Goal: Task Accomplishment & Management: Complete application form

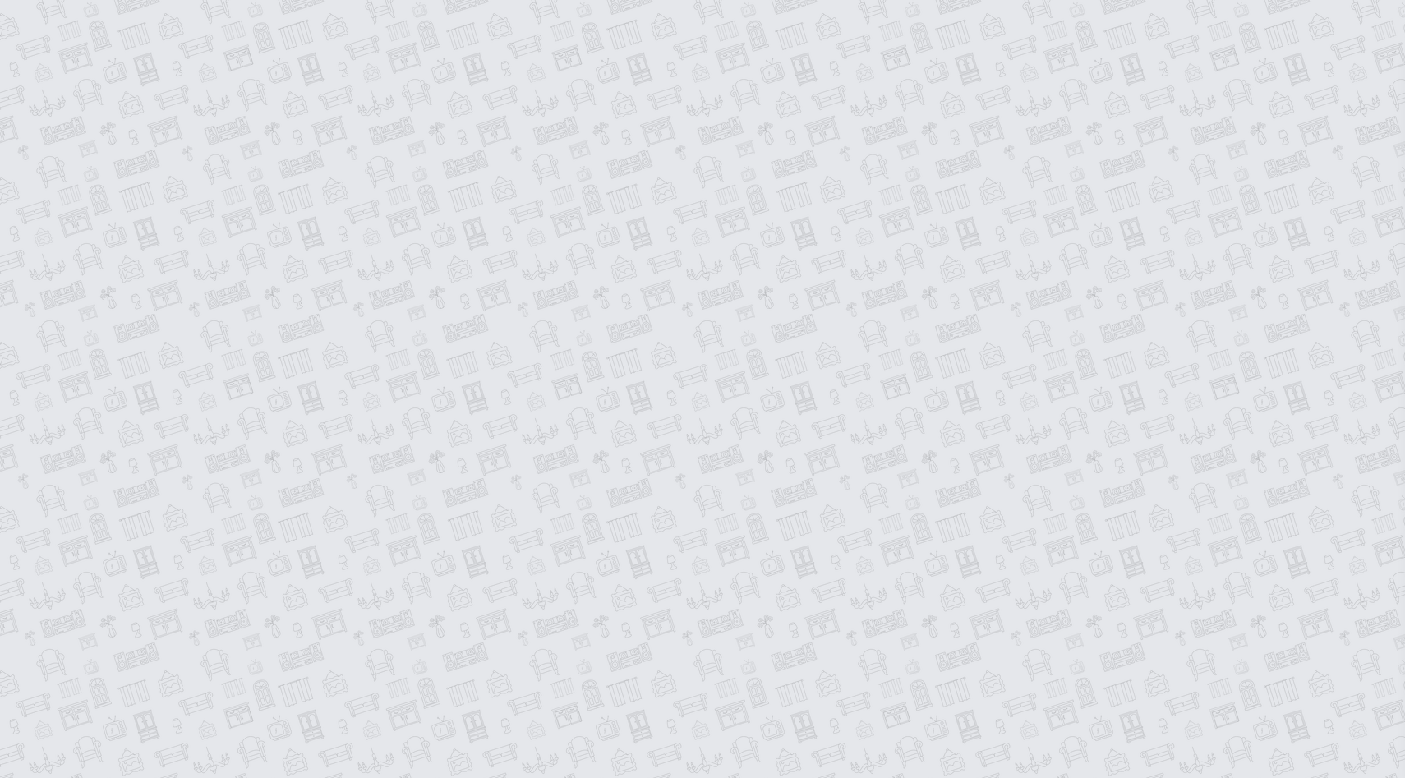
type input "**********"
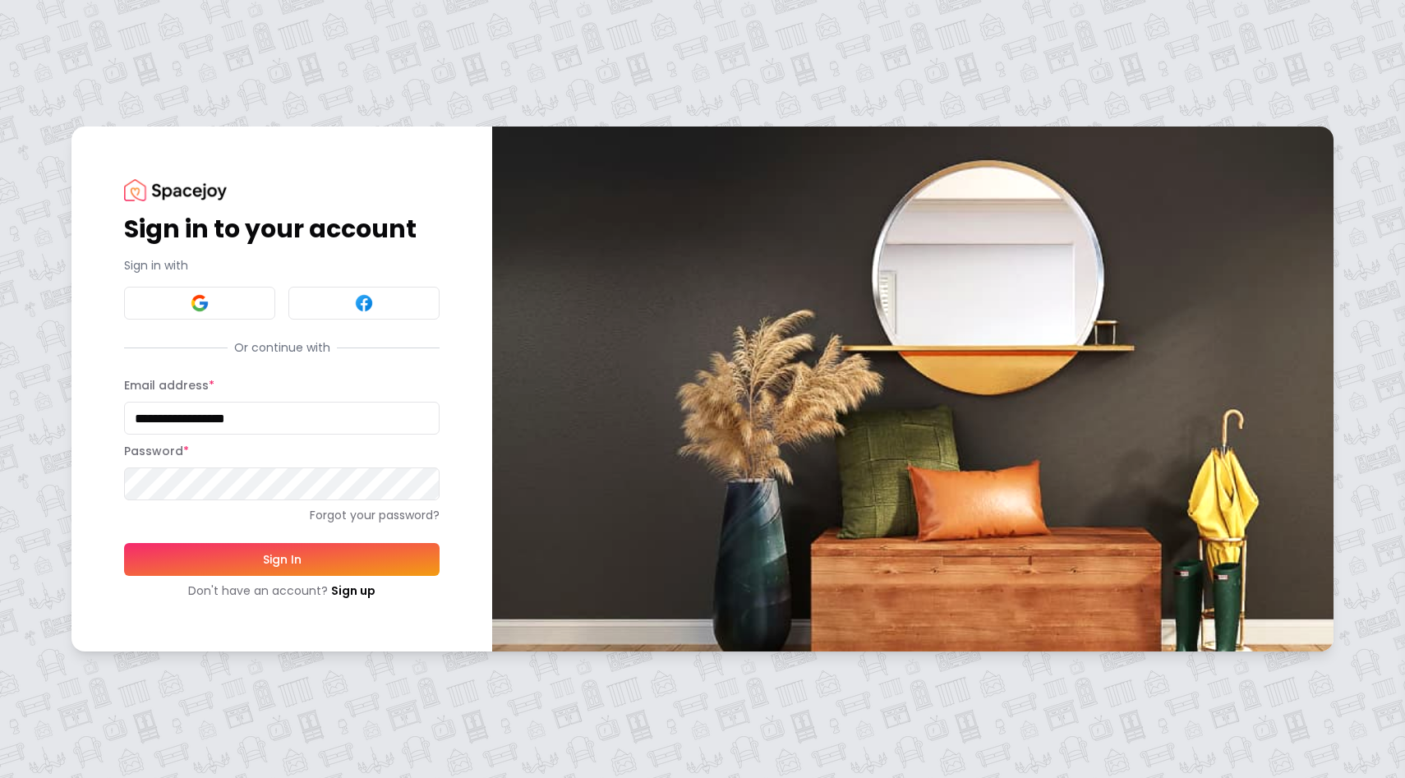
click at [270, 572] on button "Sign In" at bounding box center [281, 559] width 315 height 33
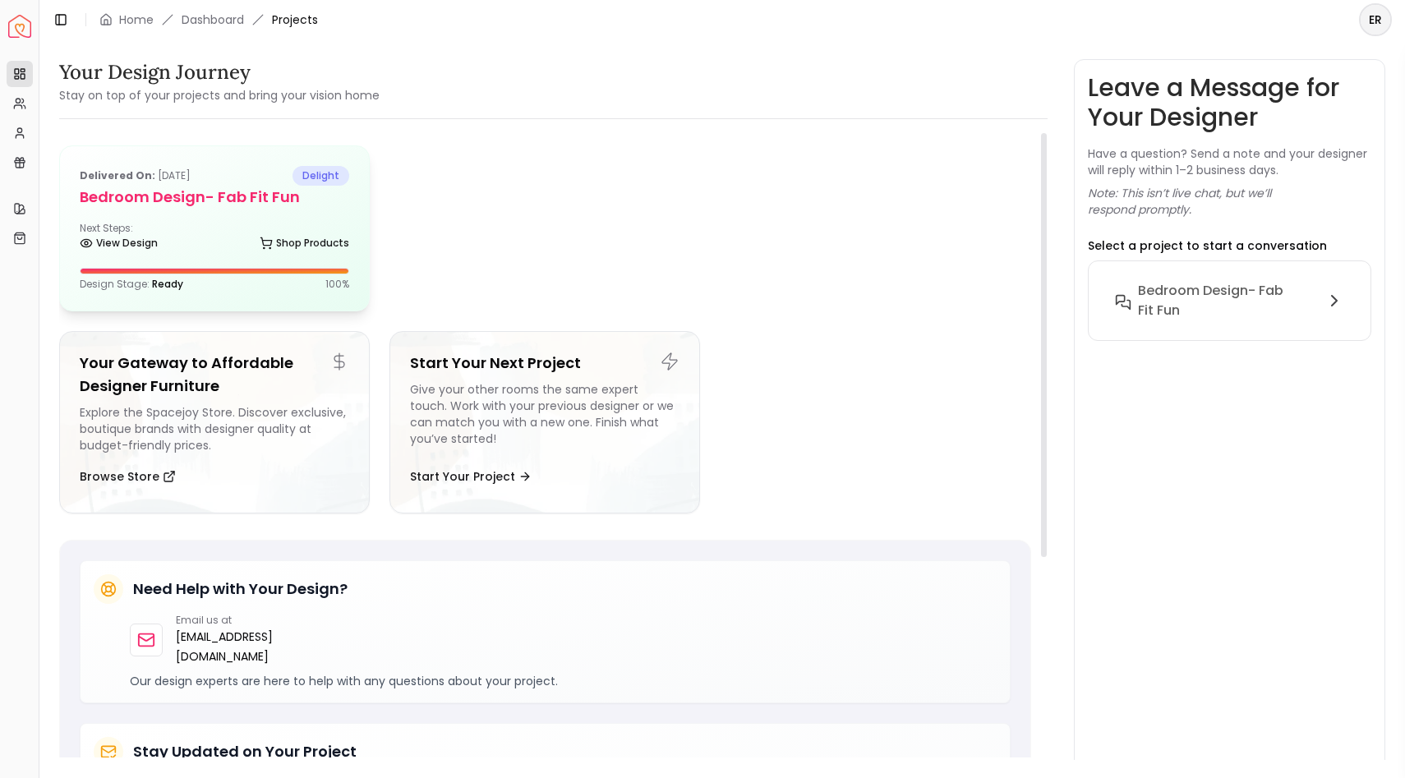
click at [217, 195] on h5 "Bedroom Design- Fab Fit Fun" at bounding box center [214, 197] width 269 height 23
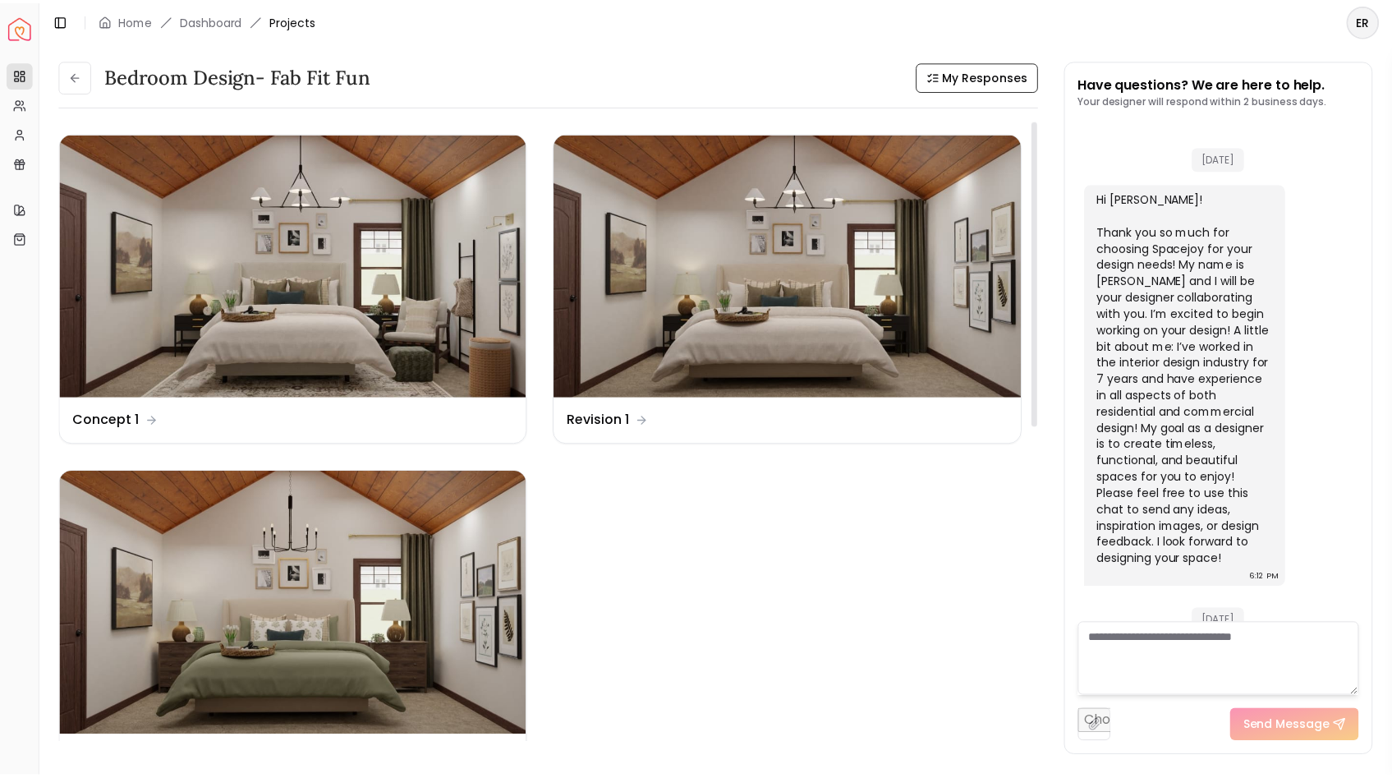
scroll to position [3176, 0]
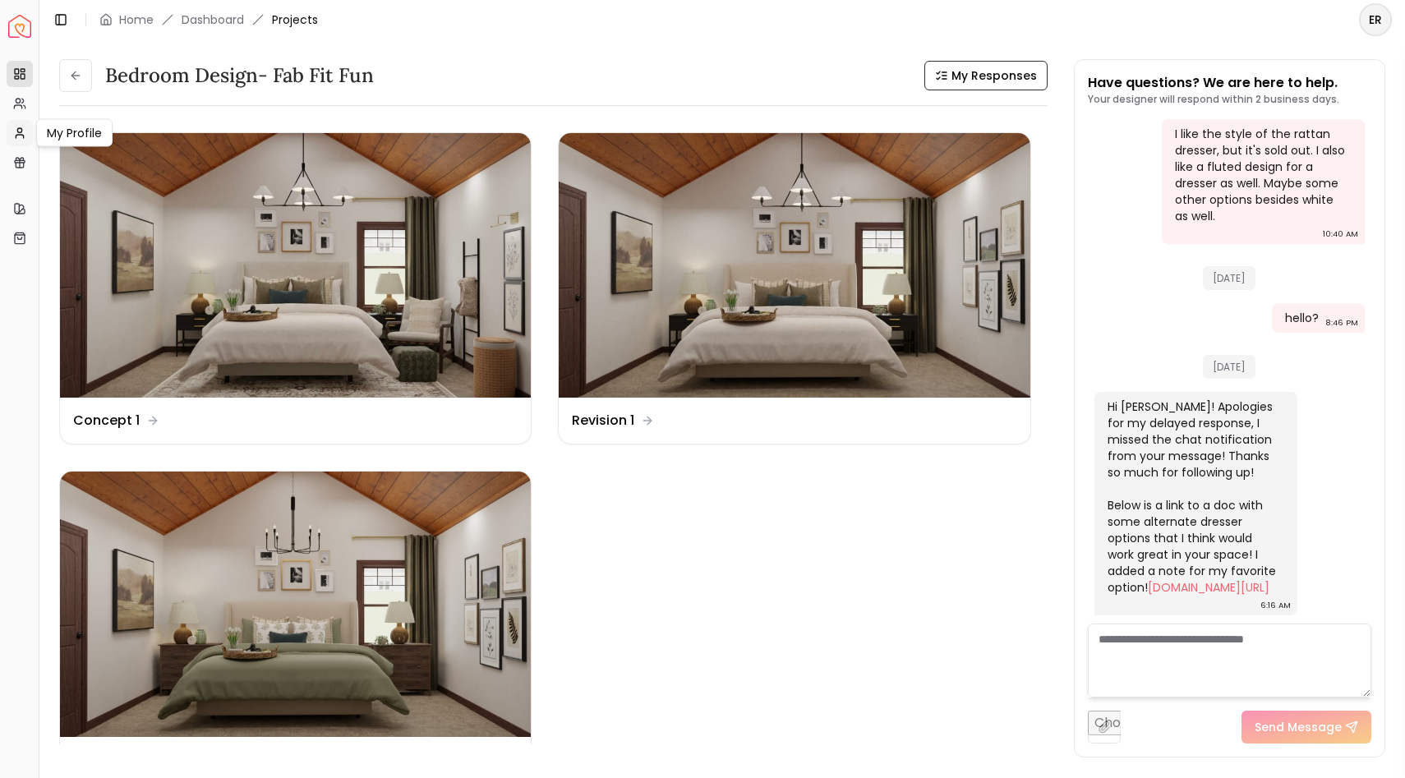
click at [25, 127] on icon at bounding box center [19, 133] width 13 height 13
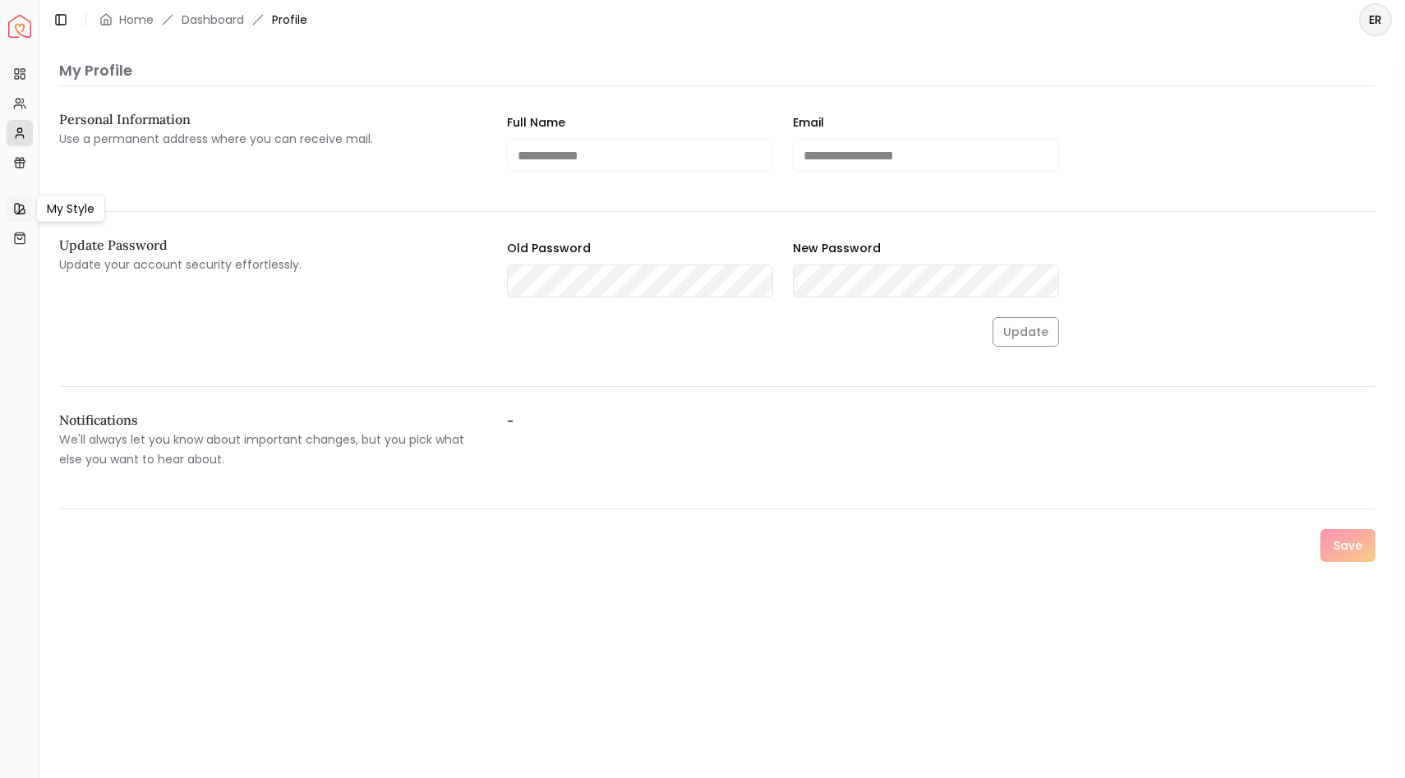
click at [17, 204] on icon at bounding box center [19, 208] width 13 height 13
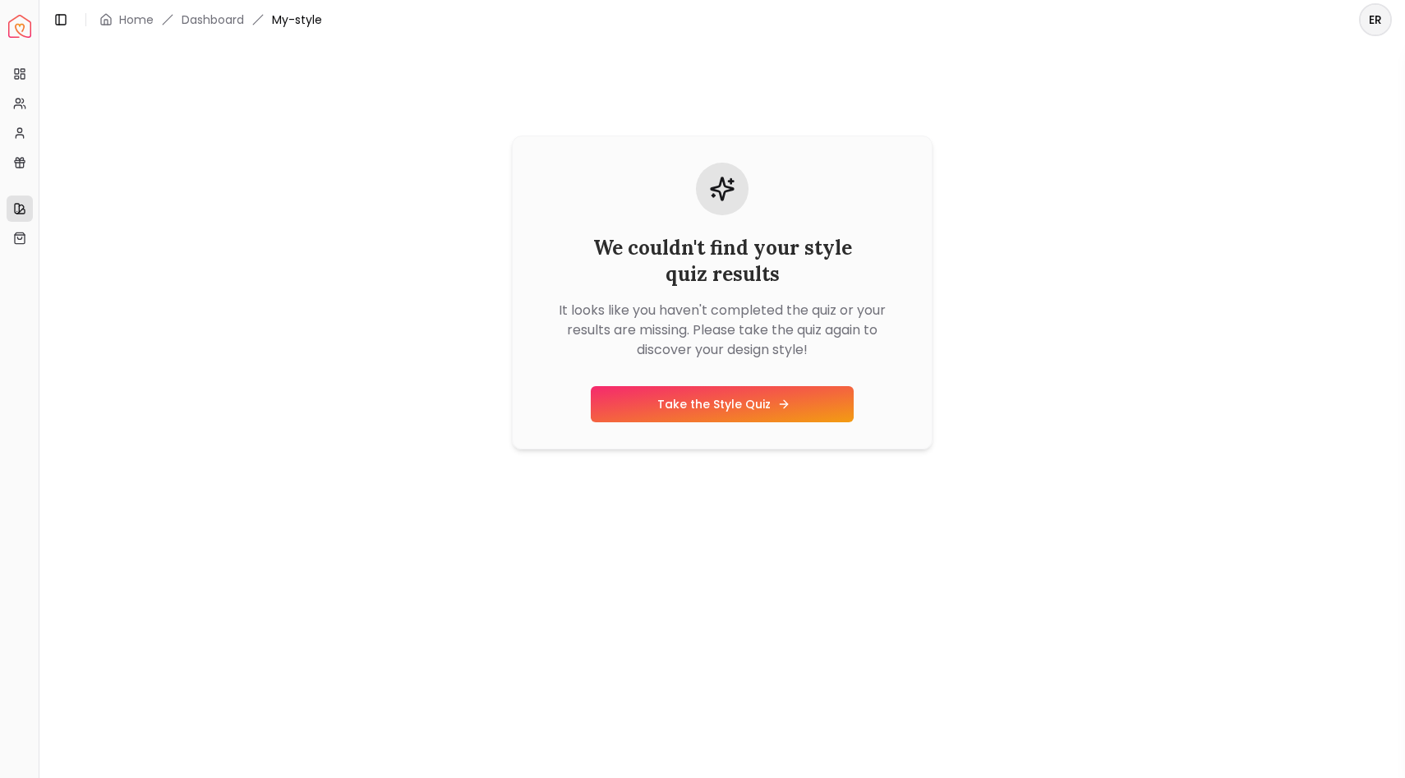
click at [720, 411] on link "Take the Style Quiz" at bounding box center [722, 404] width 263 height 36
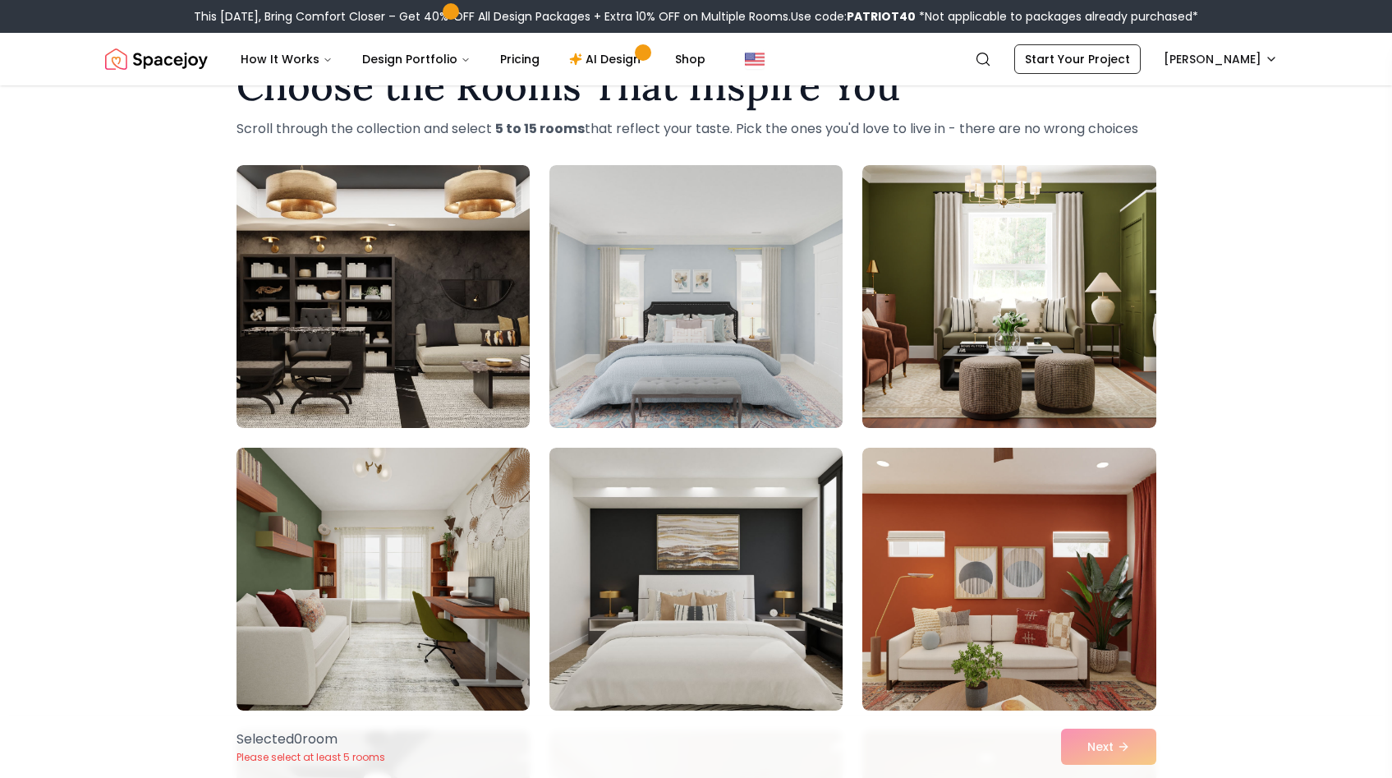
scroll to position [62, 0]
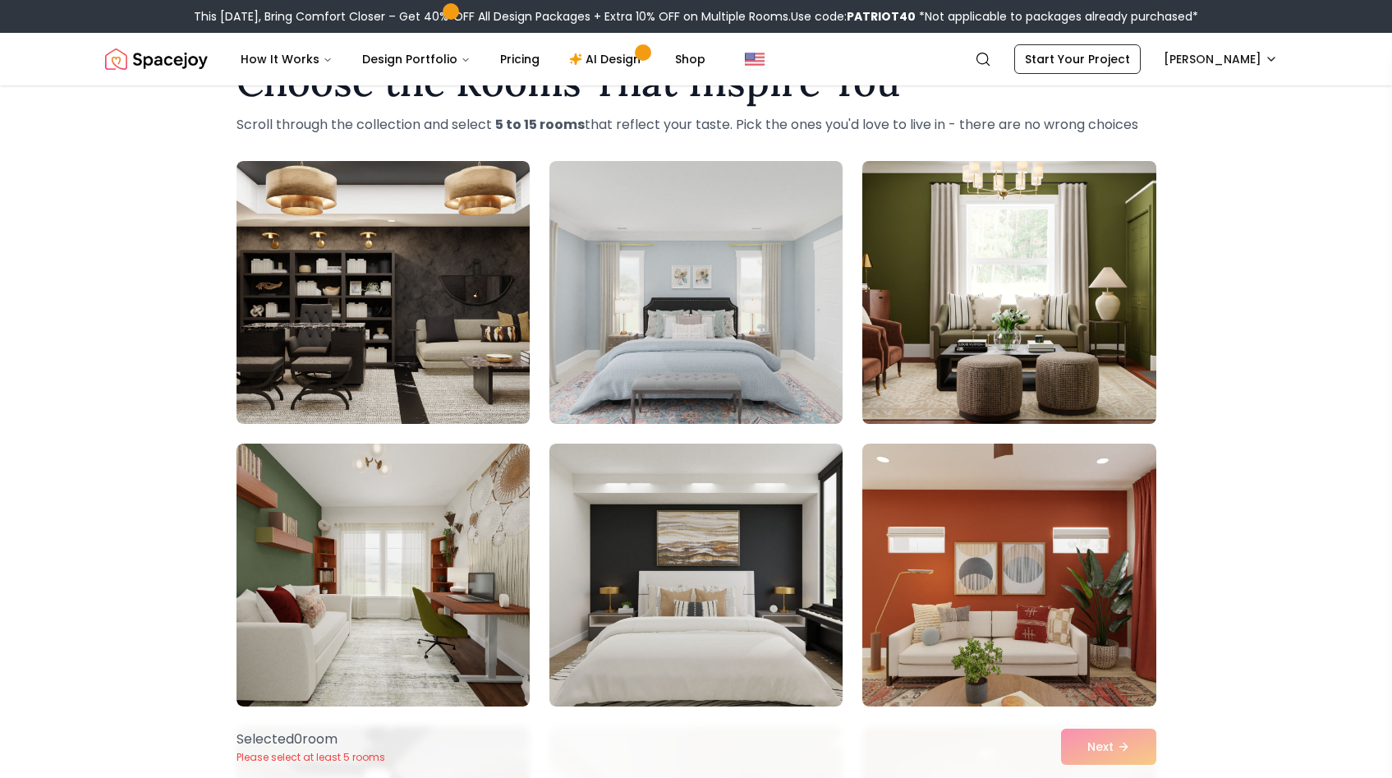
click at [1041, 330] on img at bounding box center [1009, 292] width 308 height 276
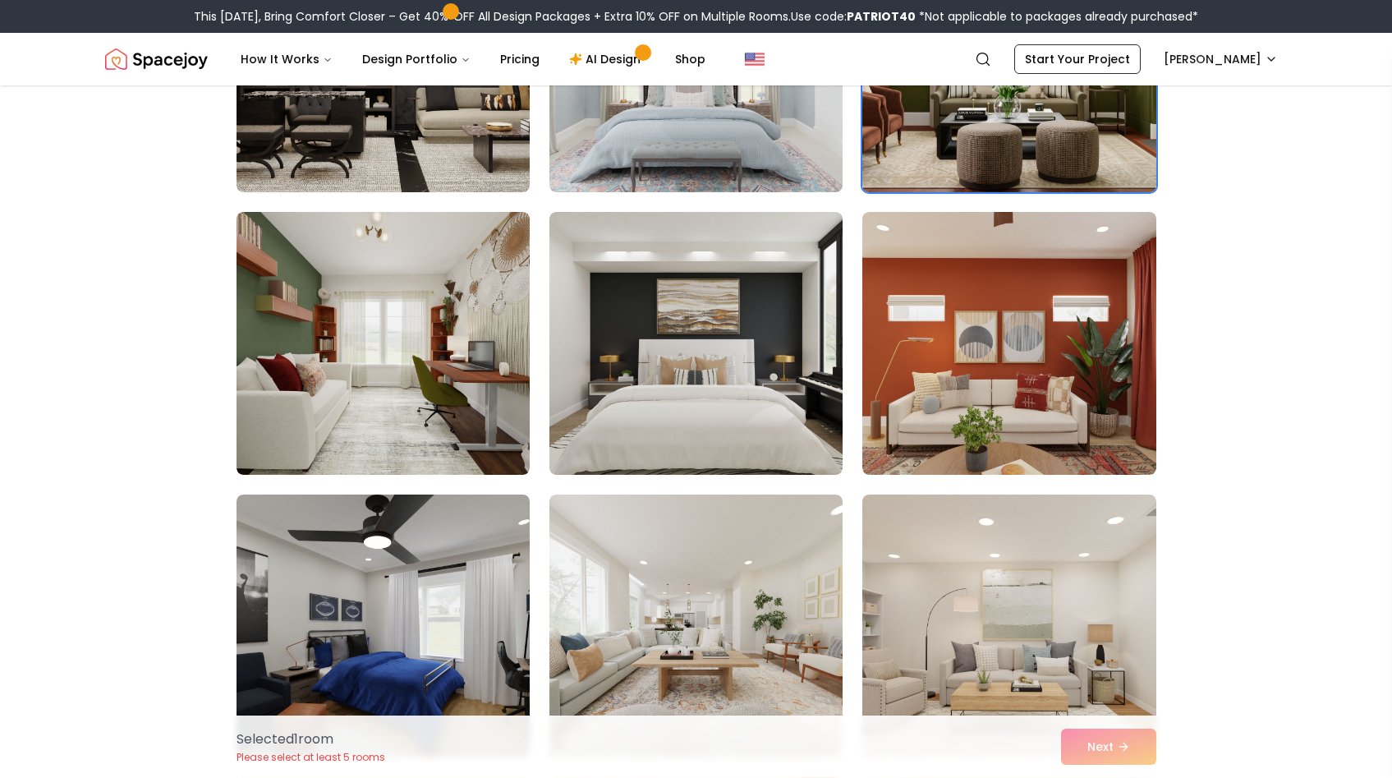
scroll to position [295, 0]
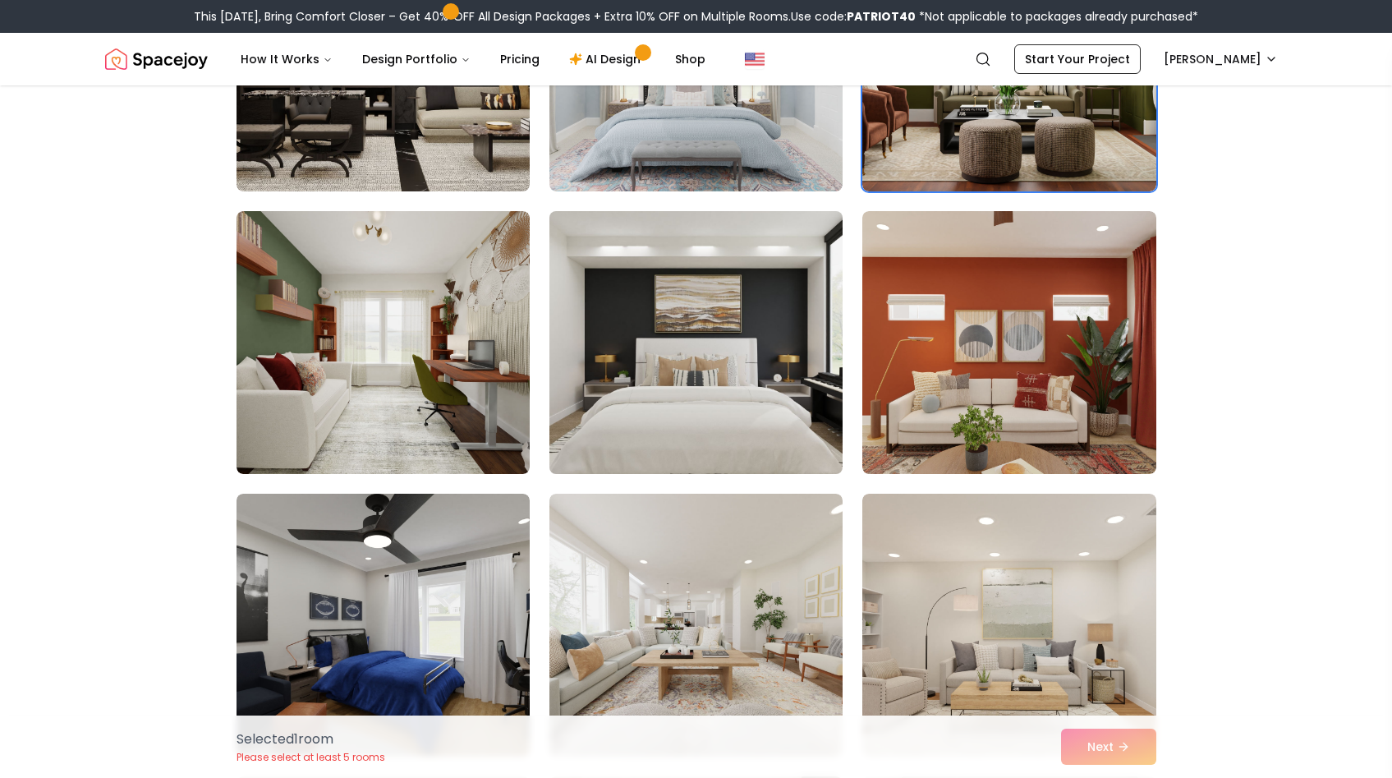
click at [658, 329] on img at bounding box center [696, 343] width 308 height 276
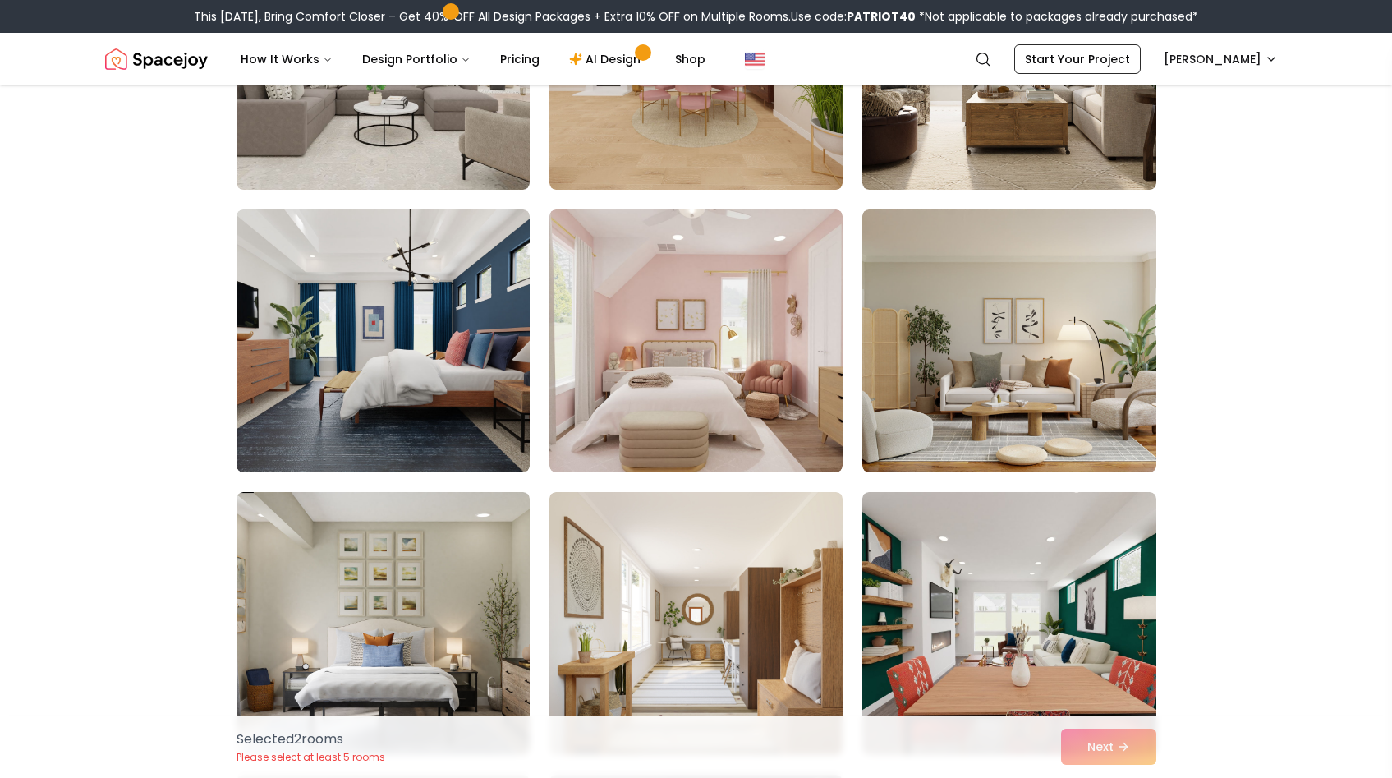
scroll to position [1156, 0]
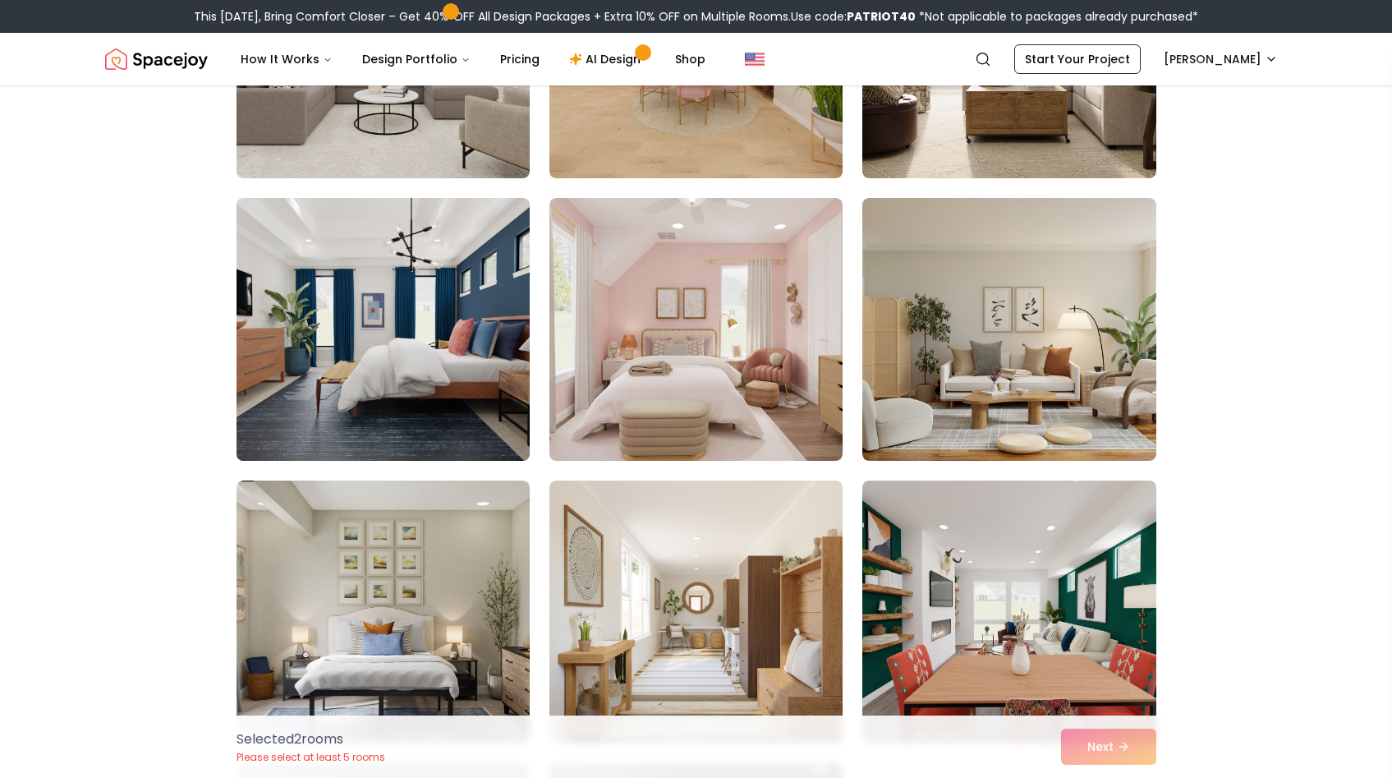
click at [399, 395] on img at bounding box center [383, 329] width 308 height 276
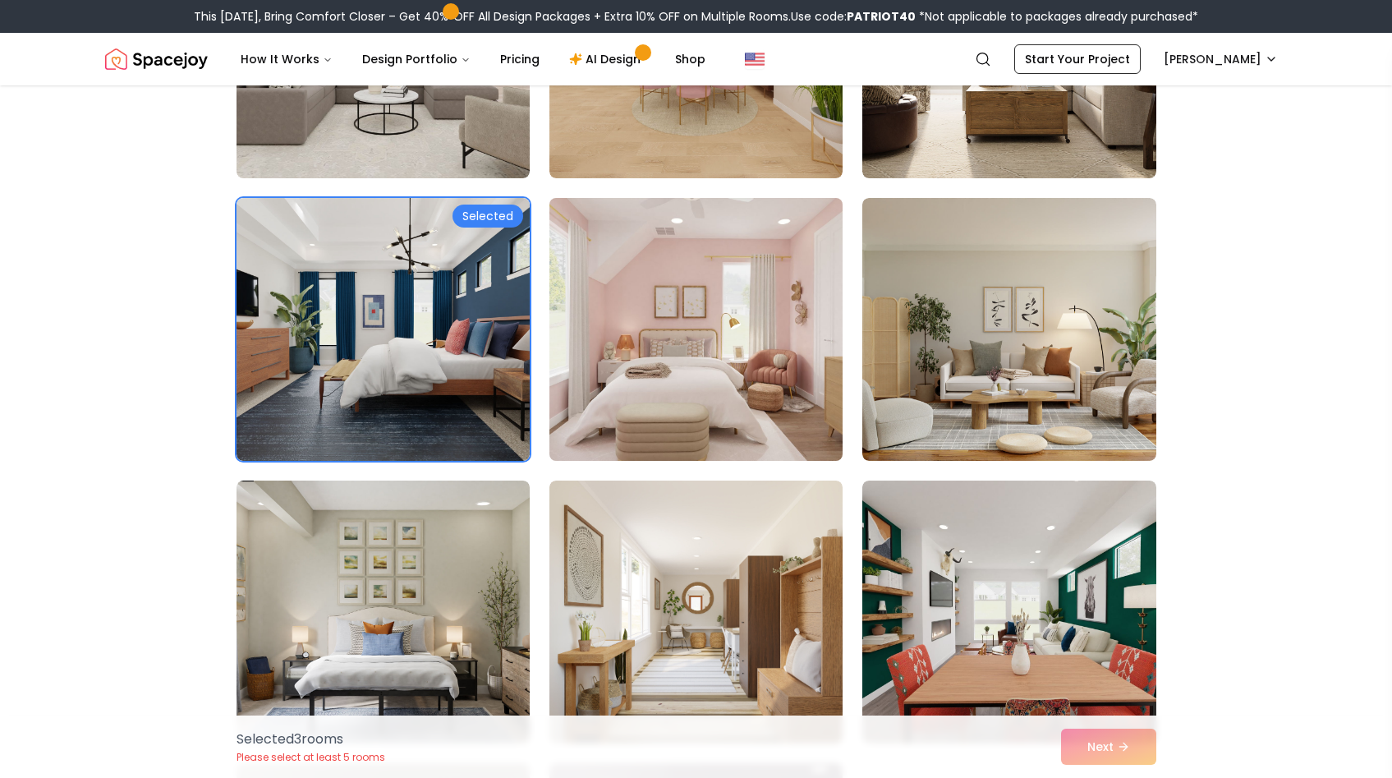
click at [695, 337] on img at bounding box center [696, 329] width 308 height 276
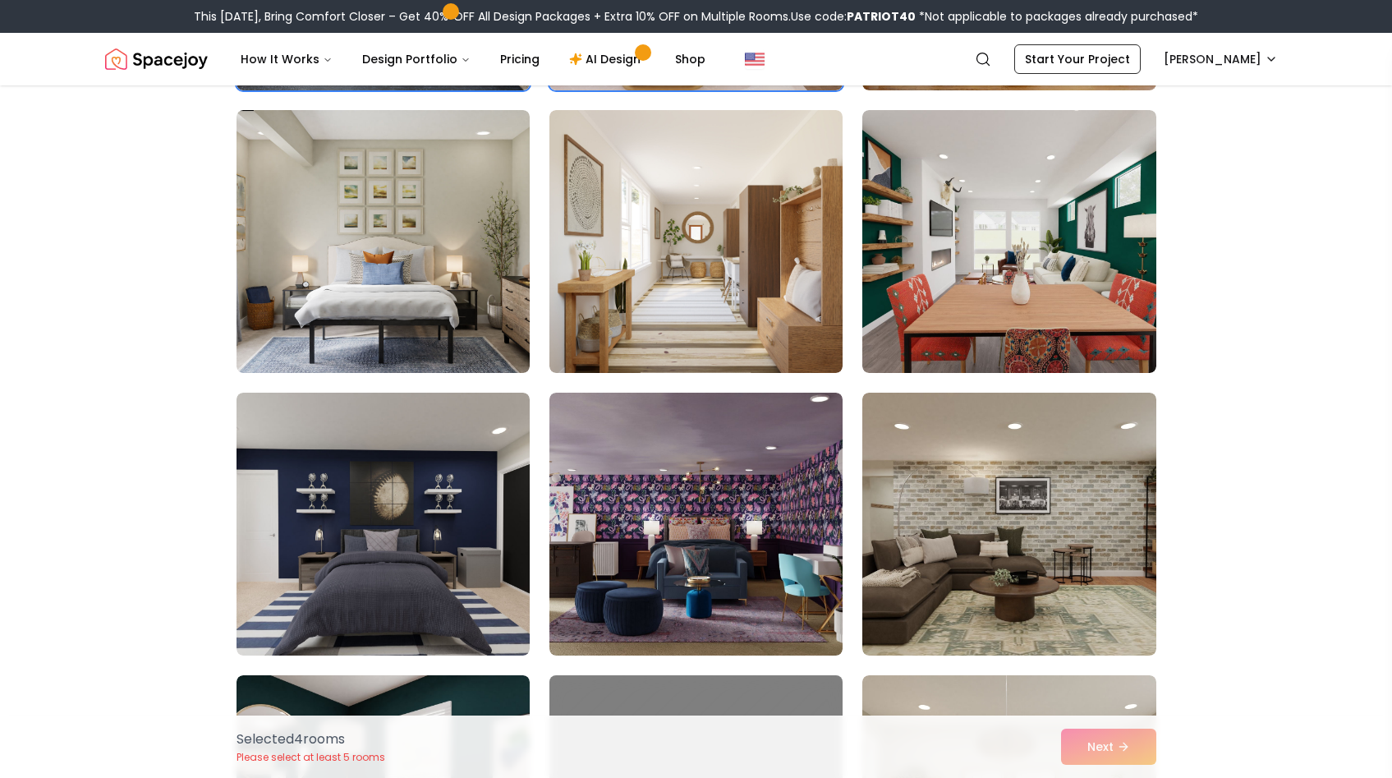
scroll to position [1675, 0]
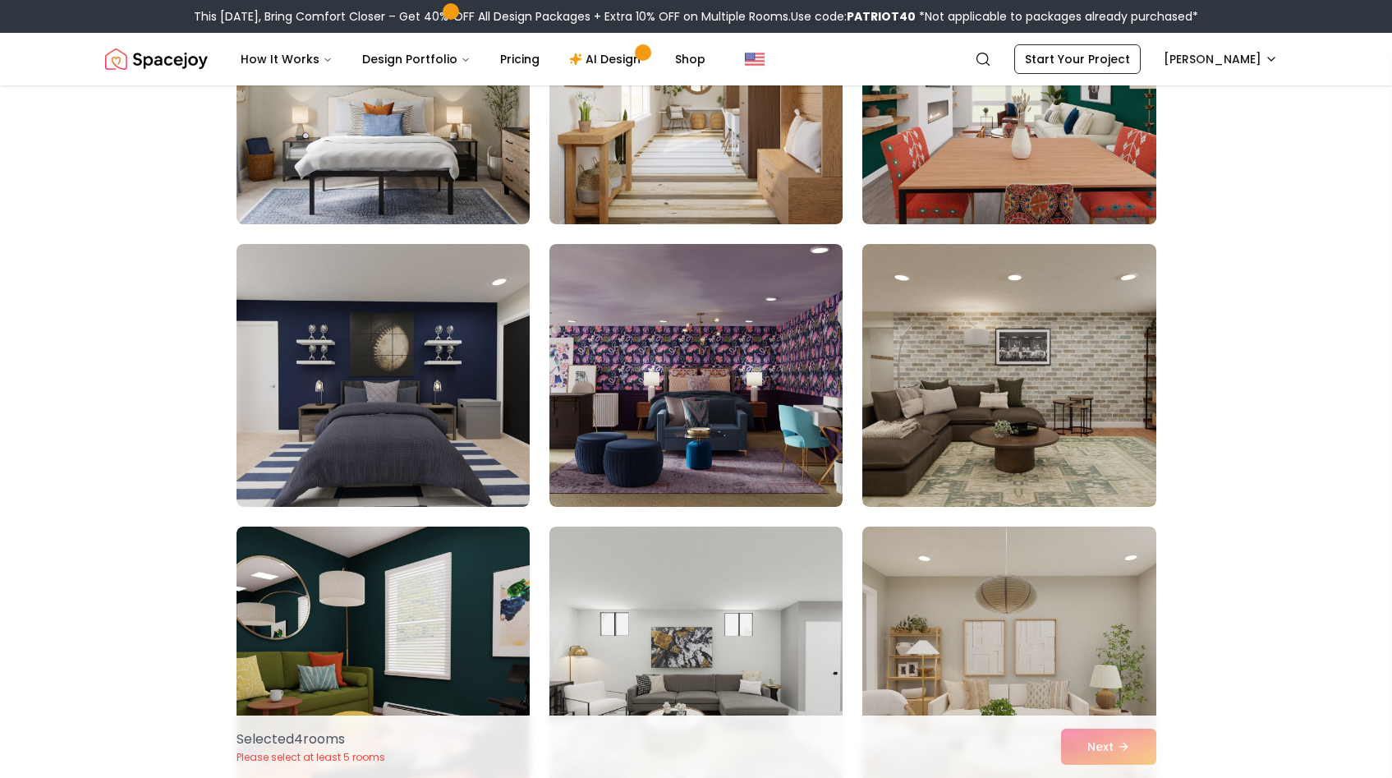
click at [1041, 208] on img at bounding box center [1009, 93] width 308 height 276
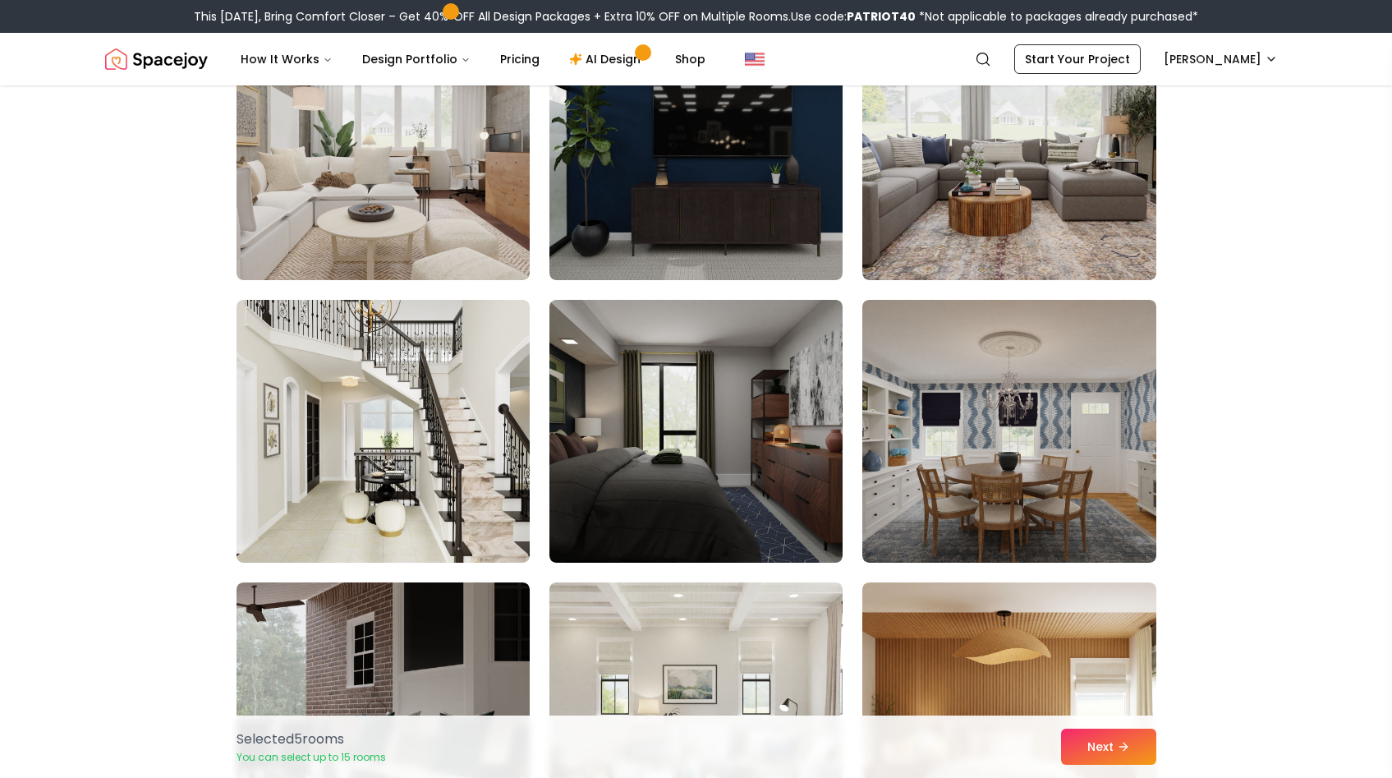
scroll to position [2468, 0]
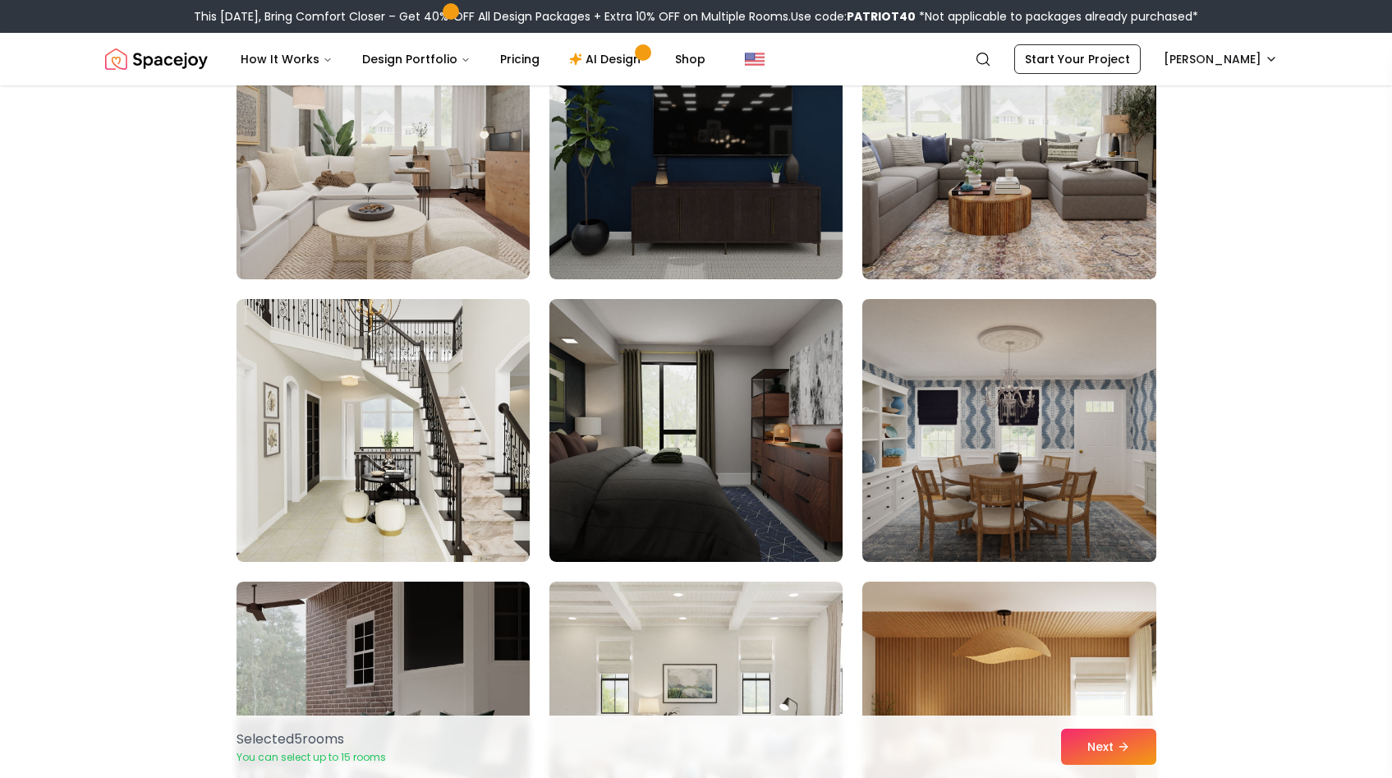
click at [1143, 463] on img at bounding box center [1009, 430] width 308 height 276
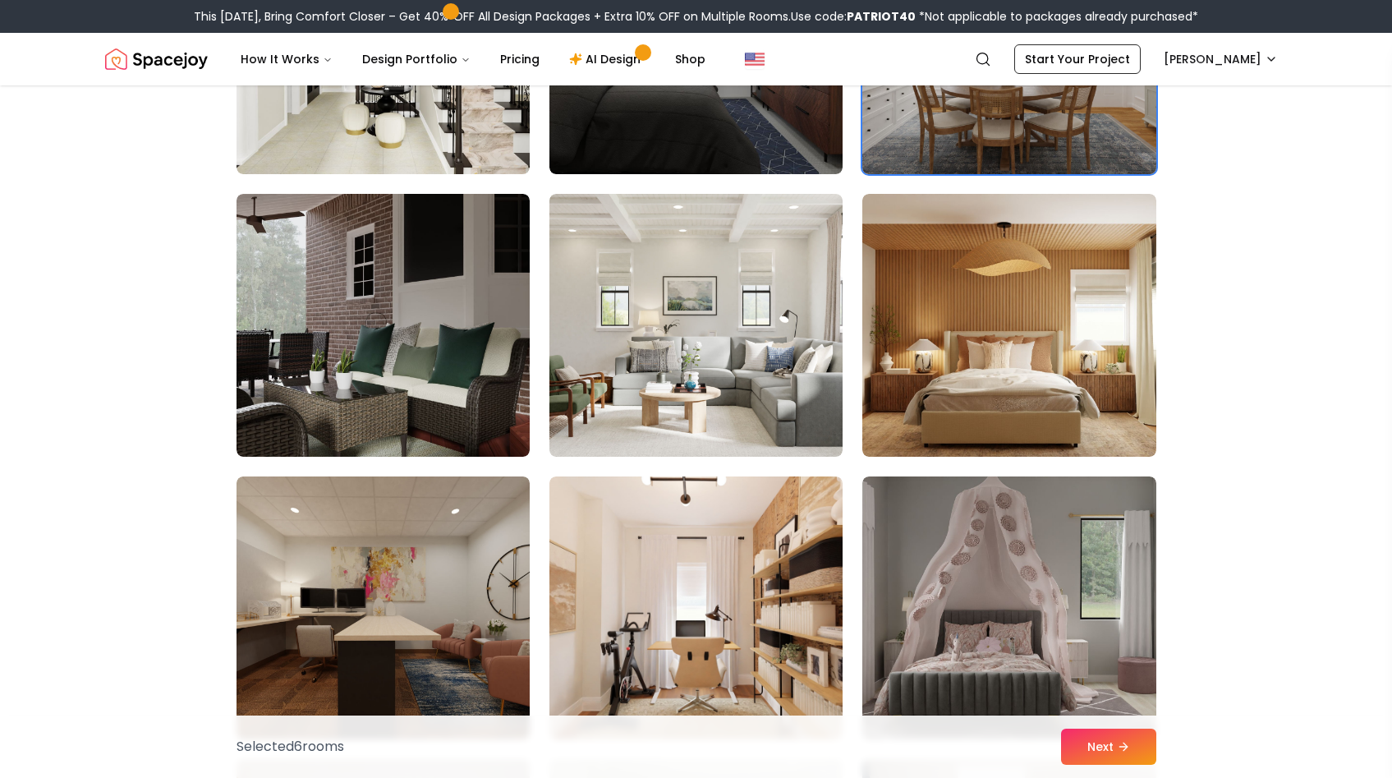
scroll to position [2915, 0]
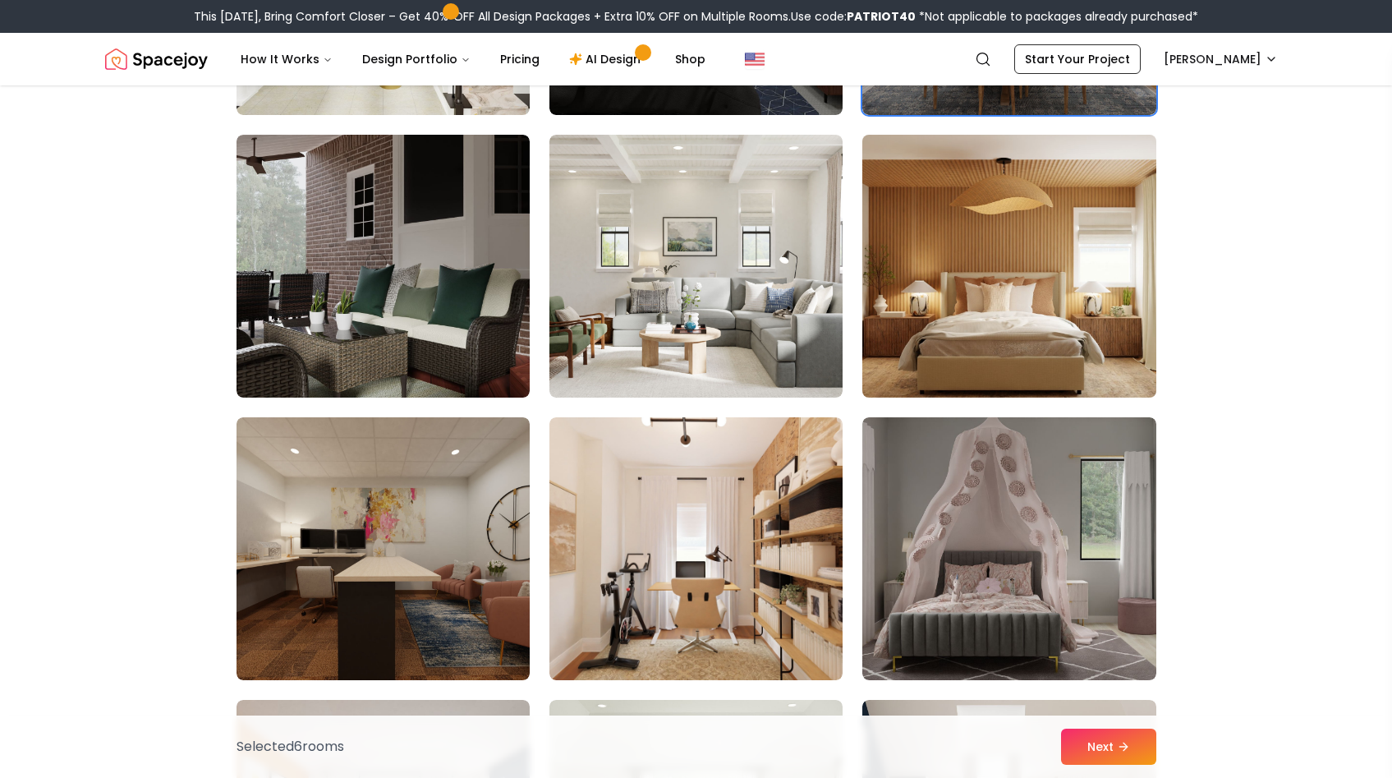
click at [1037, 262] on img at bounding box center [1009, 266] width 308 height 276
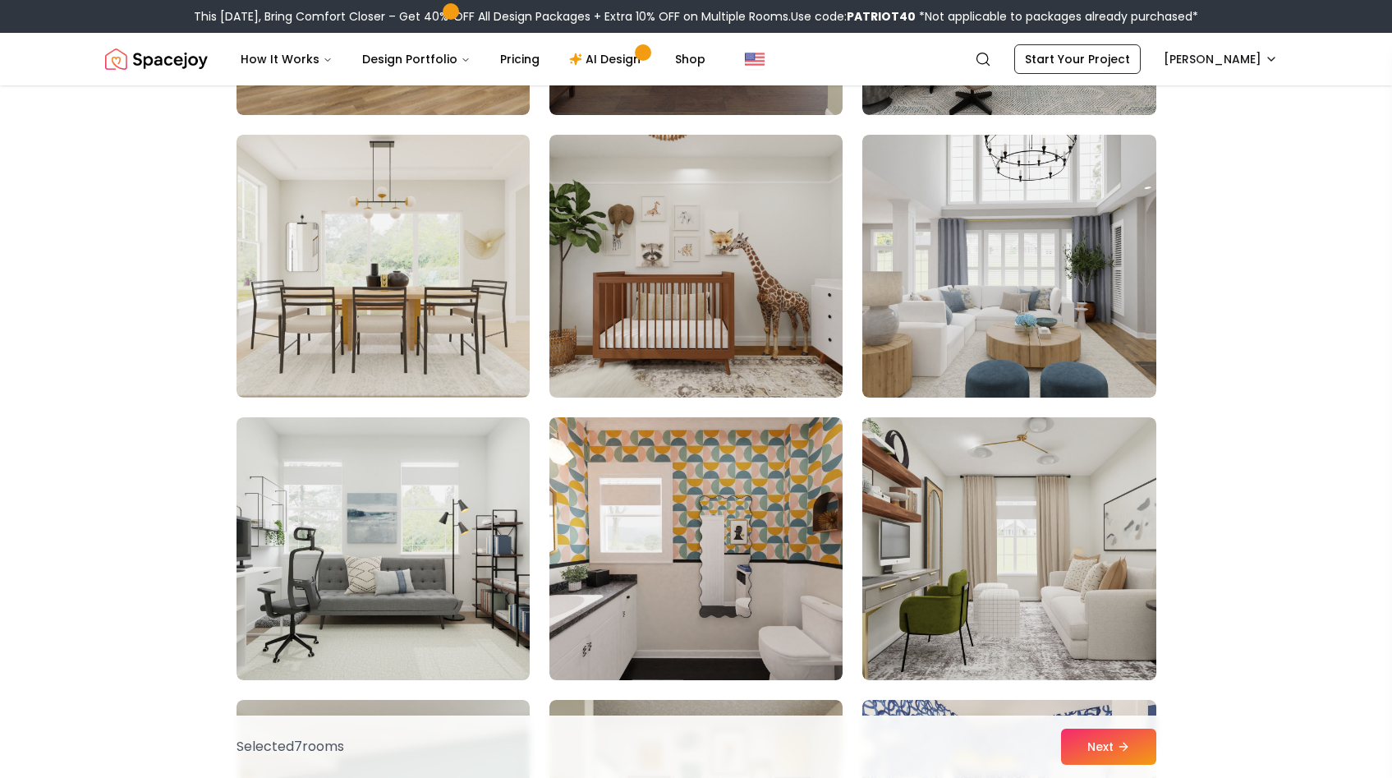
scroll to position [4328, 0]
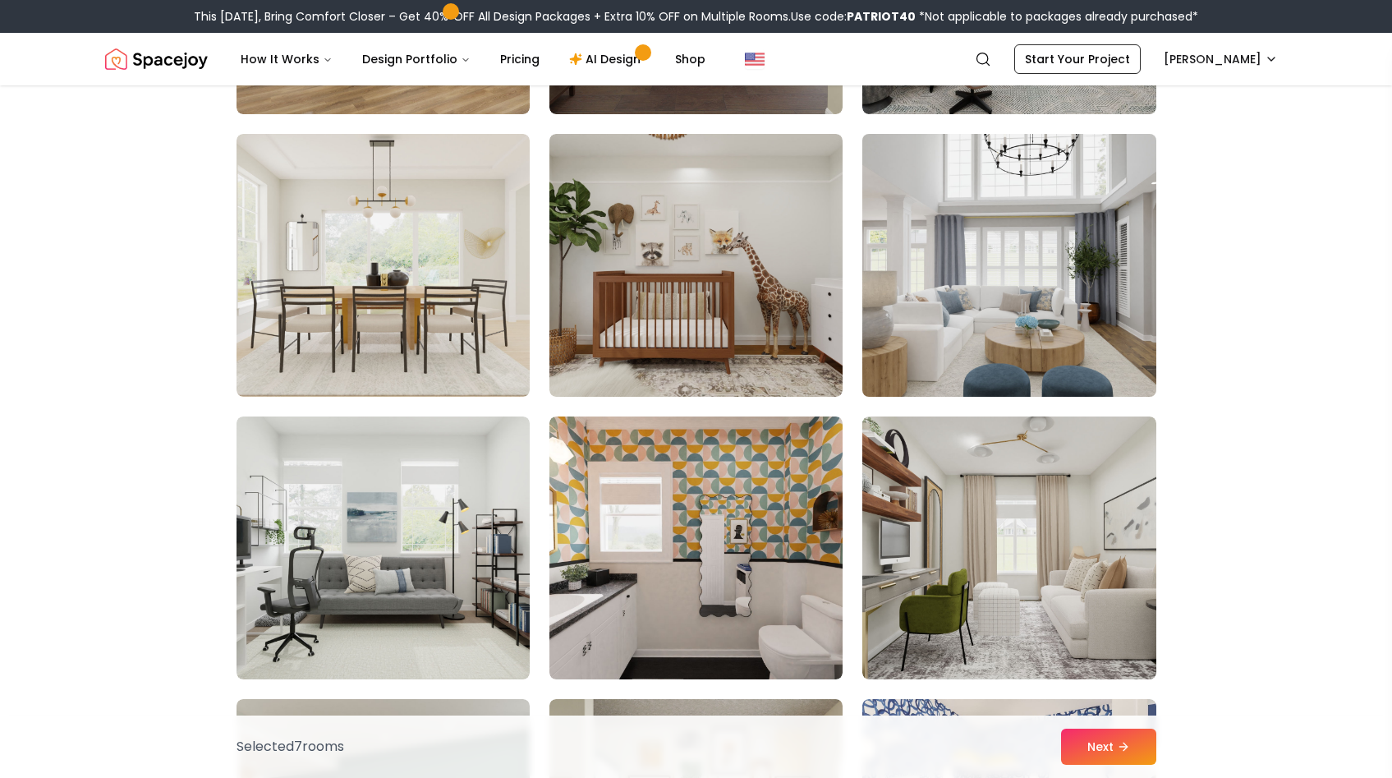
click at [1092, 283] on img at bounding box center [1009, 265] width 308 height 276
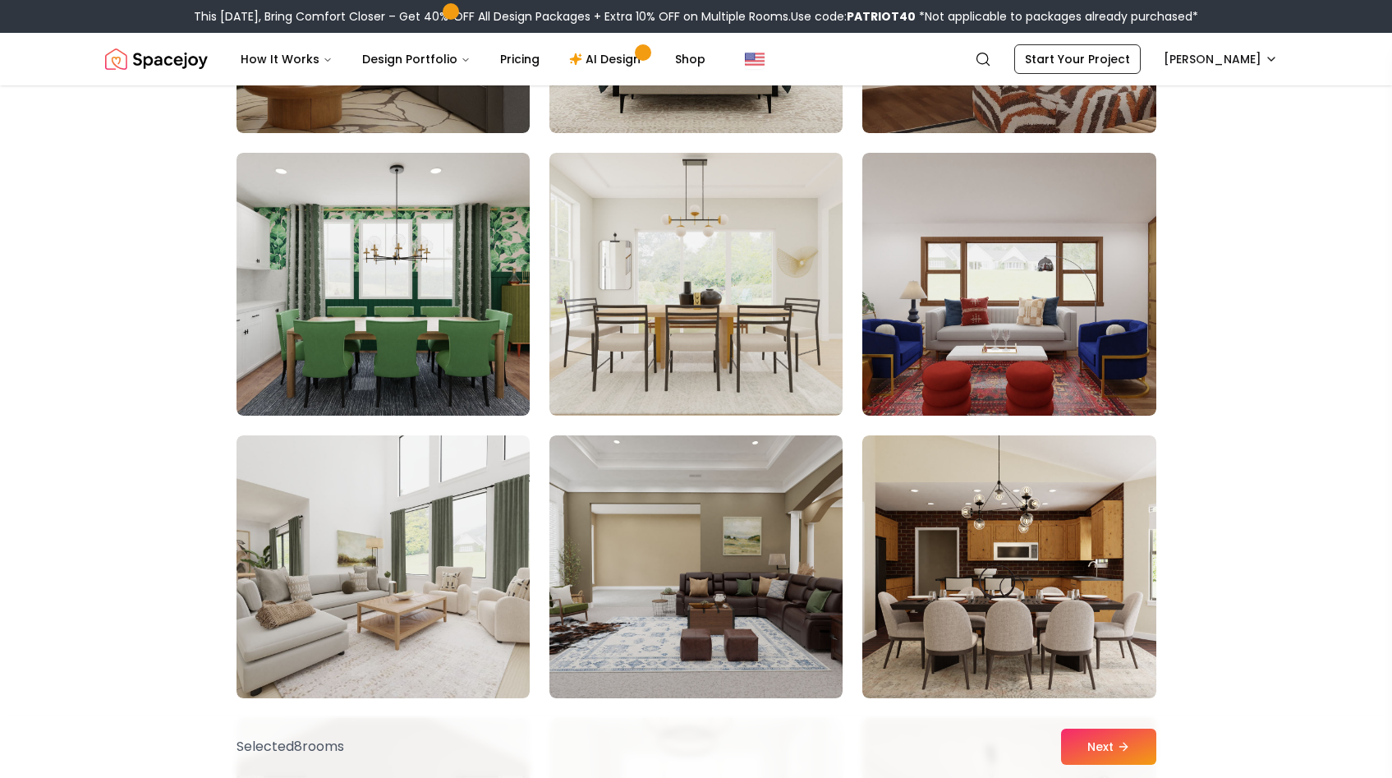
scroll to position [5441, 0]
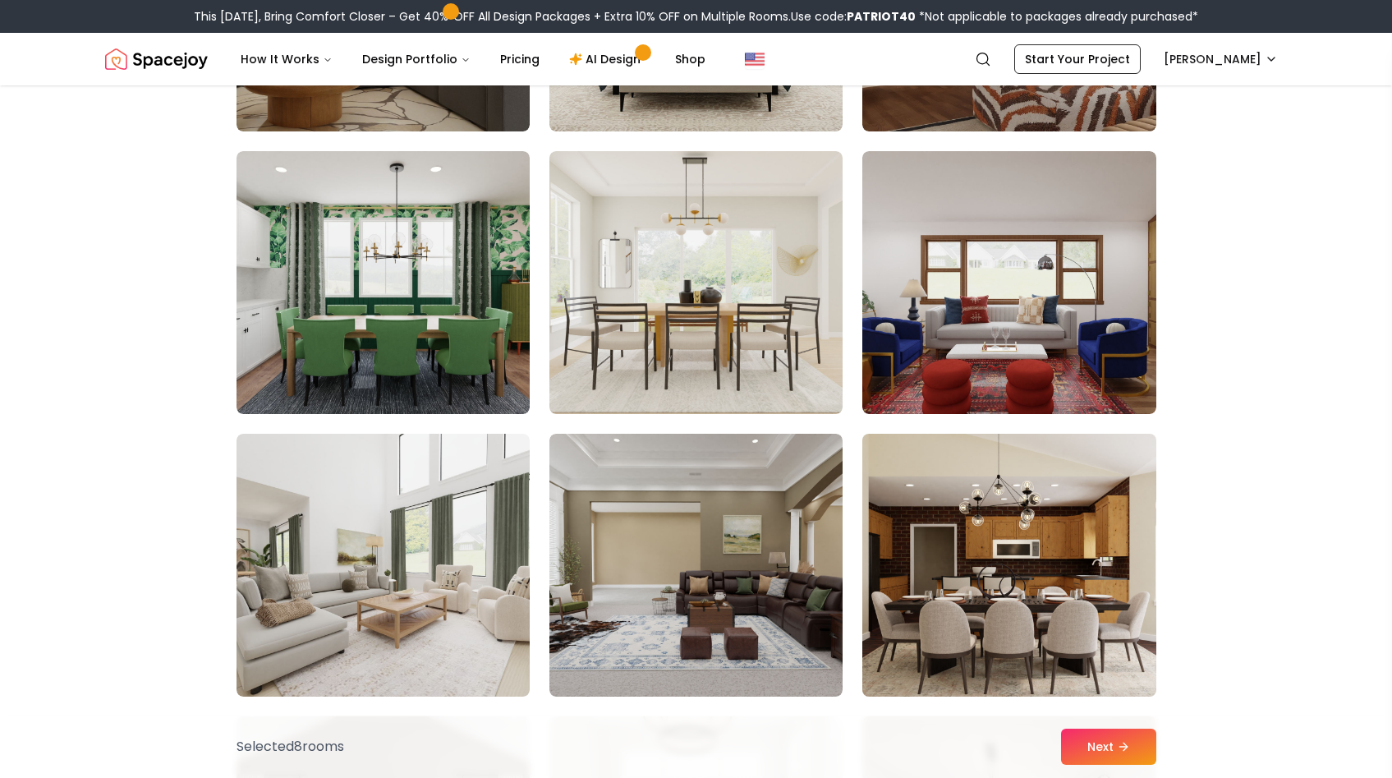
click at [1092, 631] on img at bounding box center [1009, 565] width 308 height 276
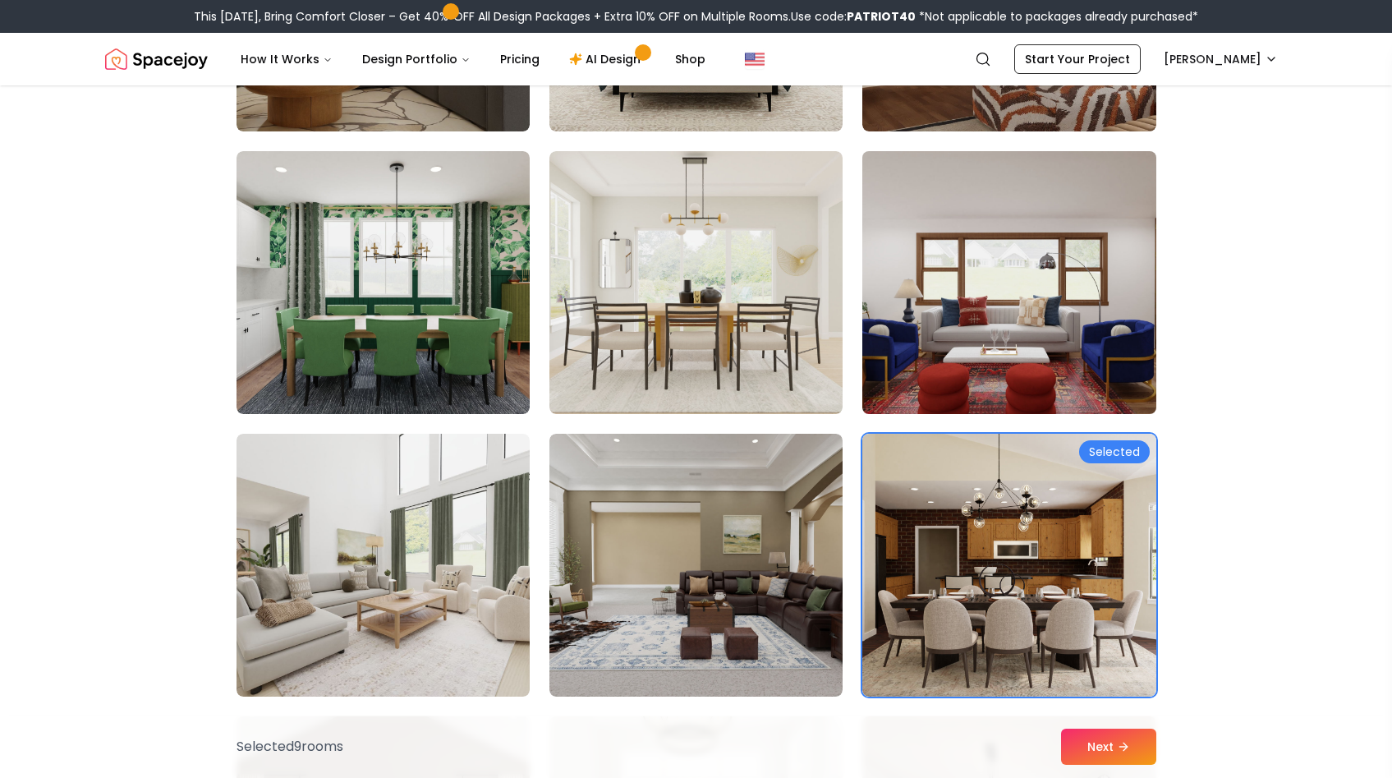
click at [1081, 350] on img at bounding box center [1009, 283] width 308 height 276
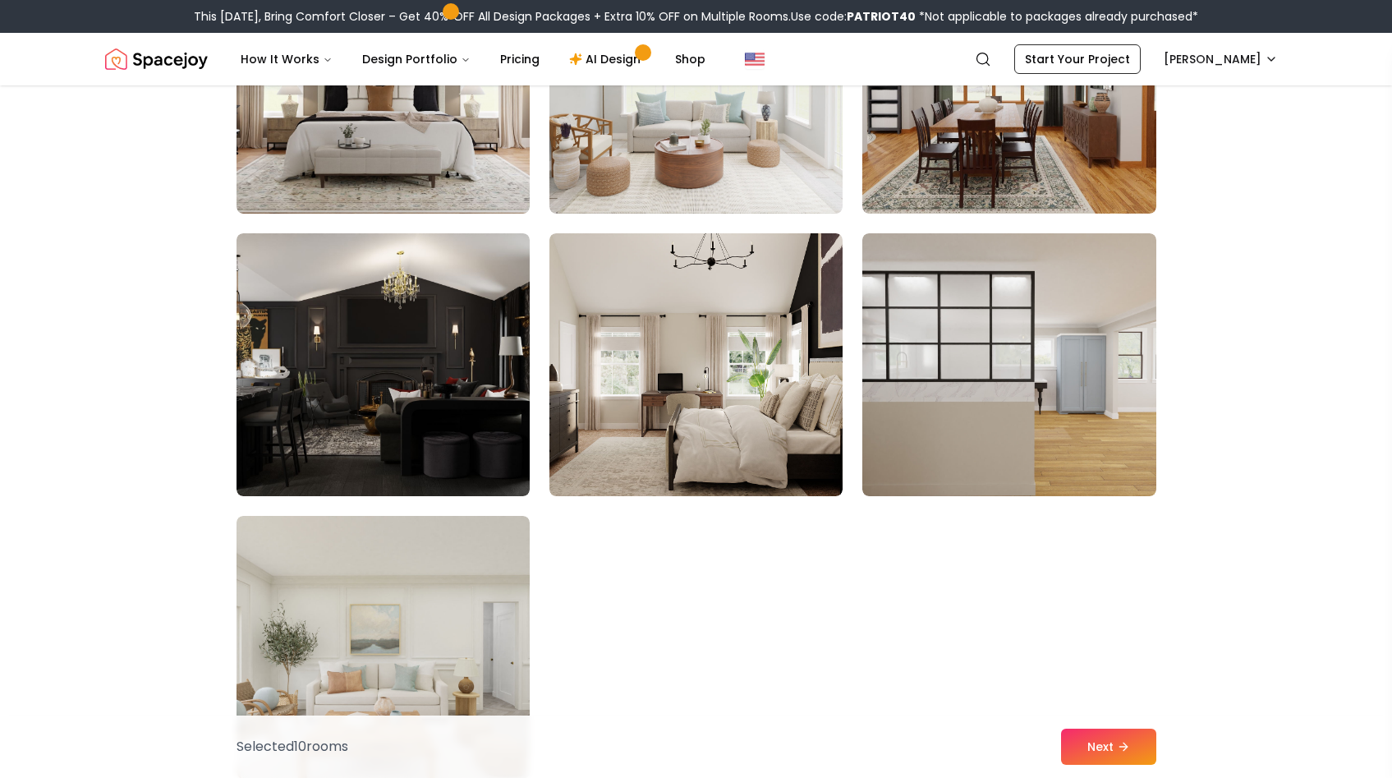
scroll to position [6210, 0]
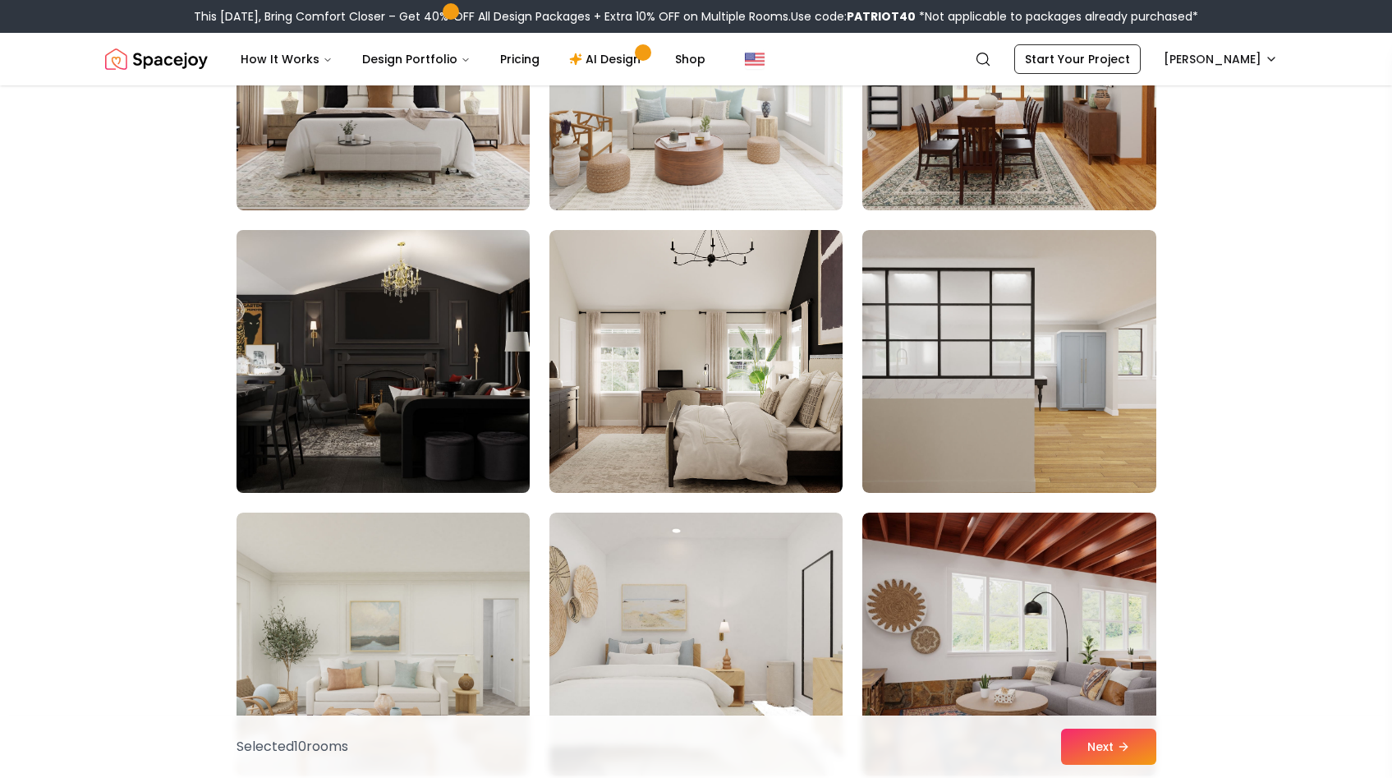
click at [439, 339] on img at bounding box center [383, 361] width 308 height 276
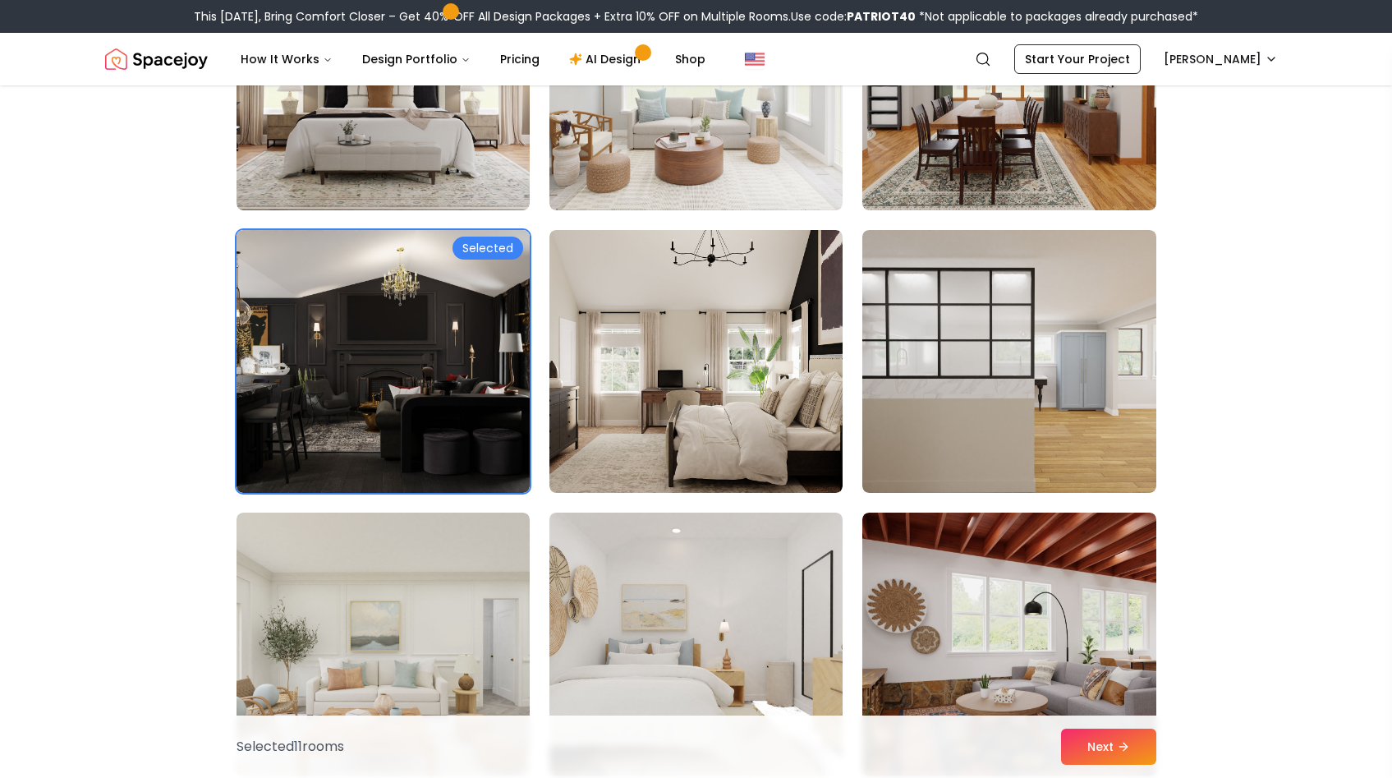
click at [1104, 721] on div "Selected 11 room s Next" at bounding box center [696, 746] width 946 height 62
click at [1093, 746] on button "Next" at bounding box center [1108, 747] width 95 height 36
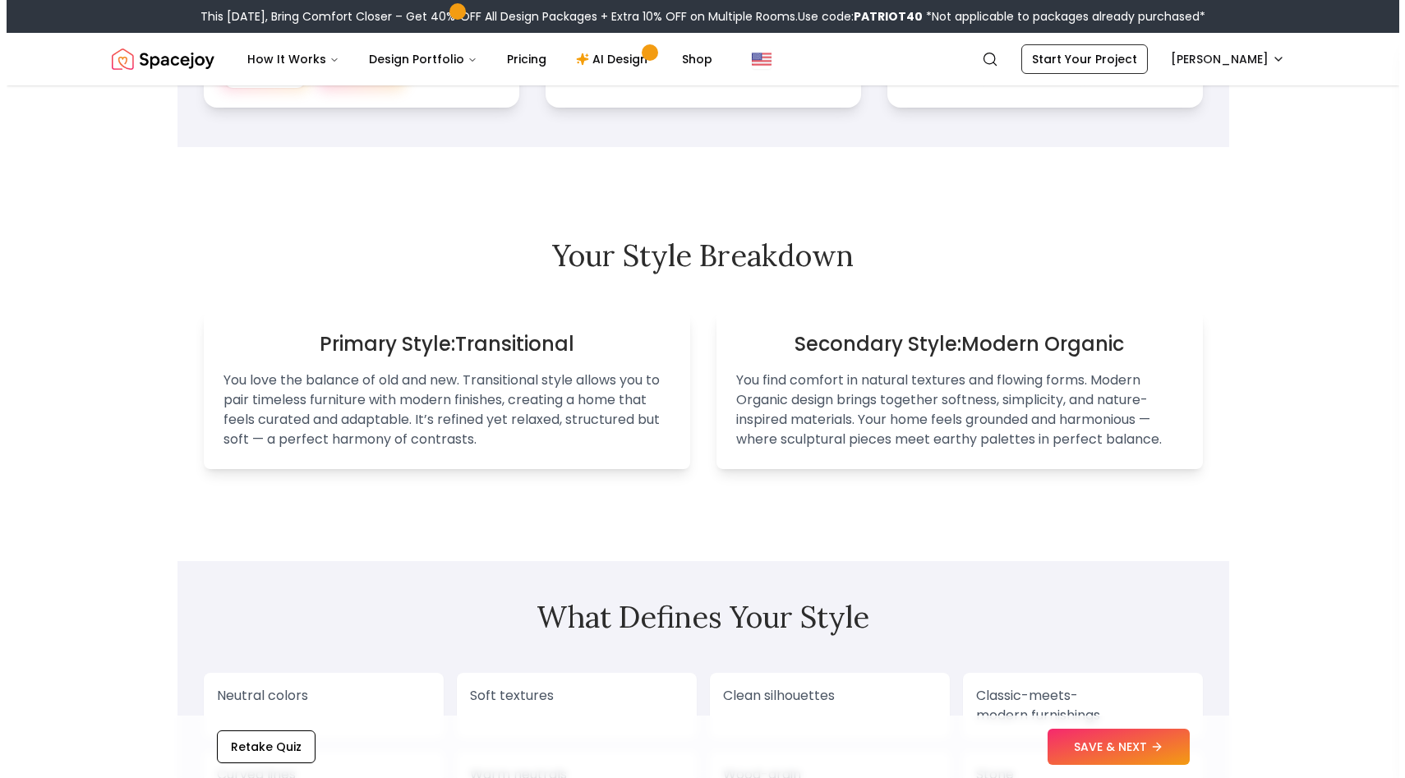
scroll to position [894, 0]
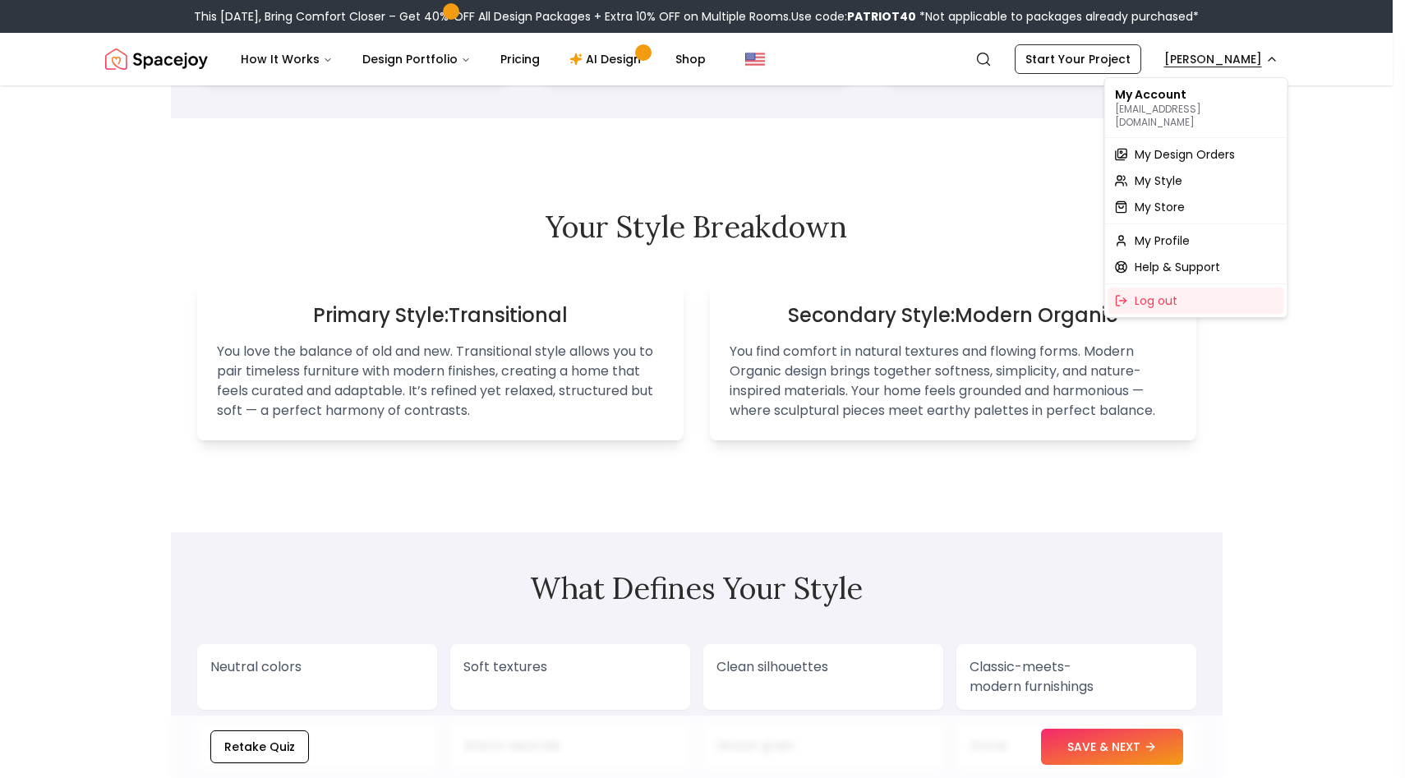
click at [1173, 146] on span "My Design Orders" at bounding box center [1184, 154] width 100 height 16
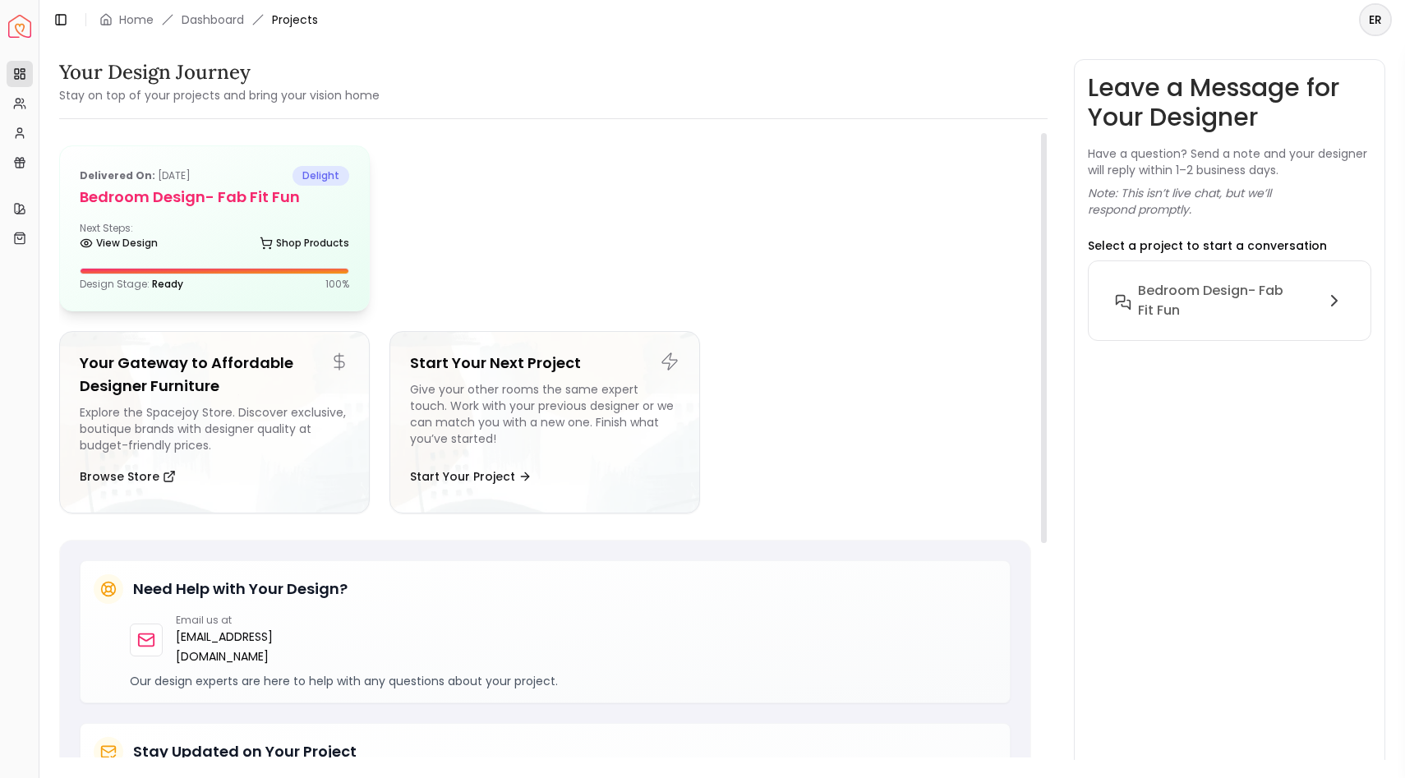
click at [208, 214] on div "Delivered on: [DATE] delight Bedroom Design- Fab Fit Fun Next Steps: View Desig…" at bounding box center [214, 228] width 309 height 164
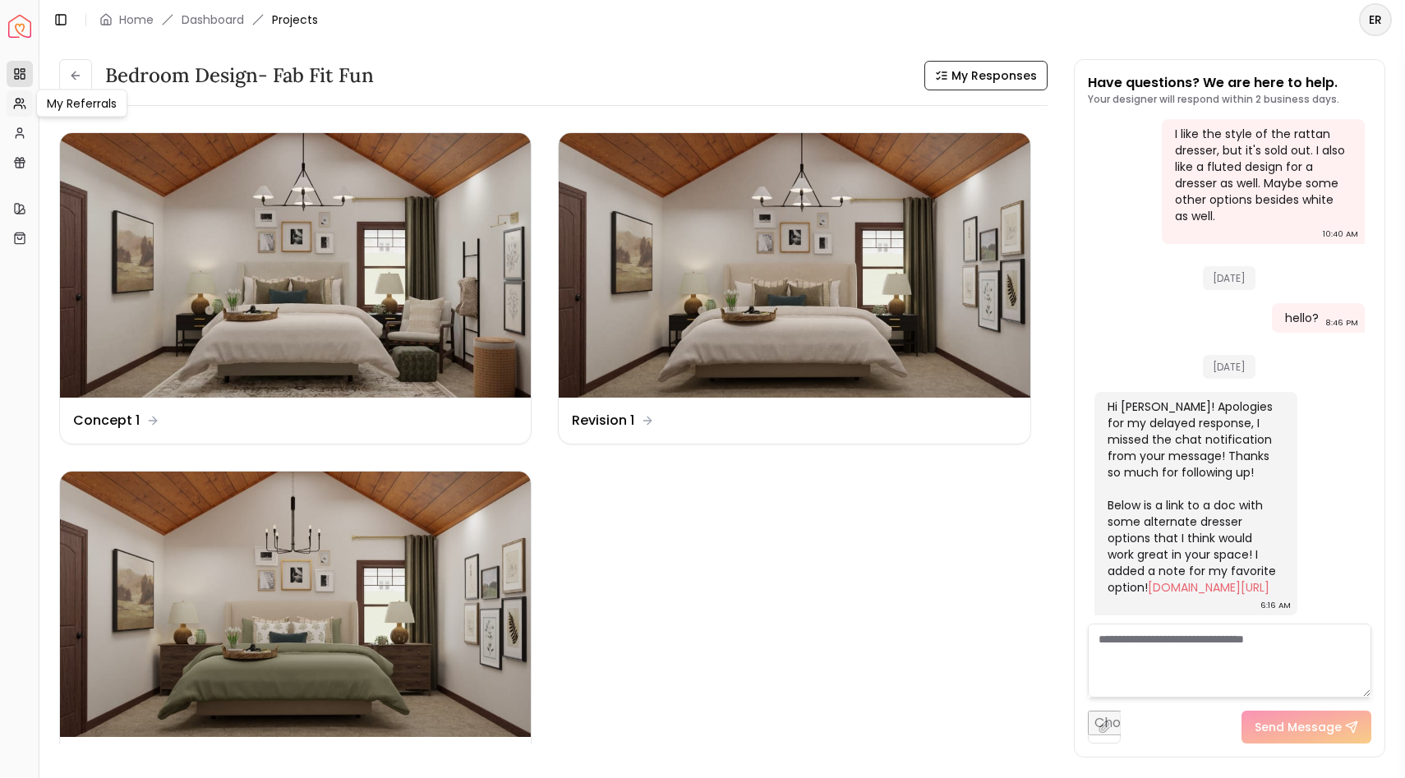
click at [12, 103] on link "My Referrals" at bounding box center [20, 103] width 26 height 26
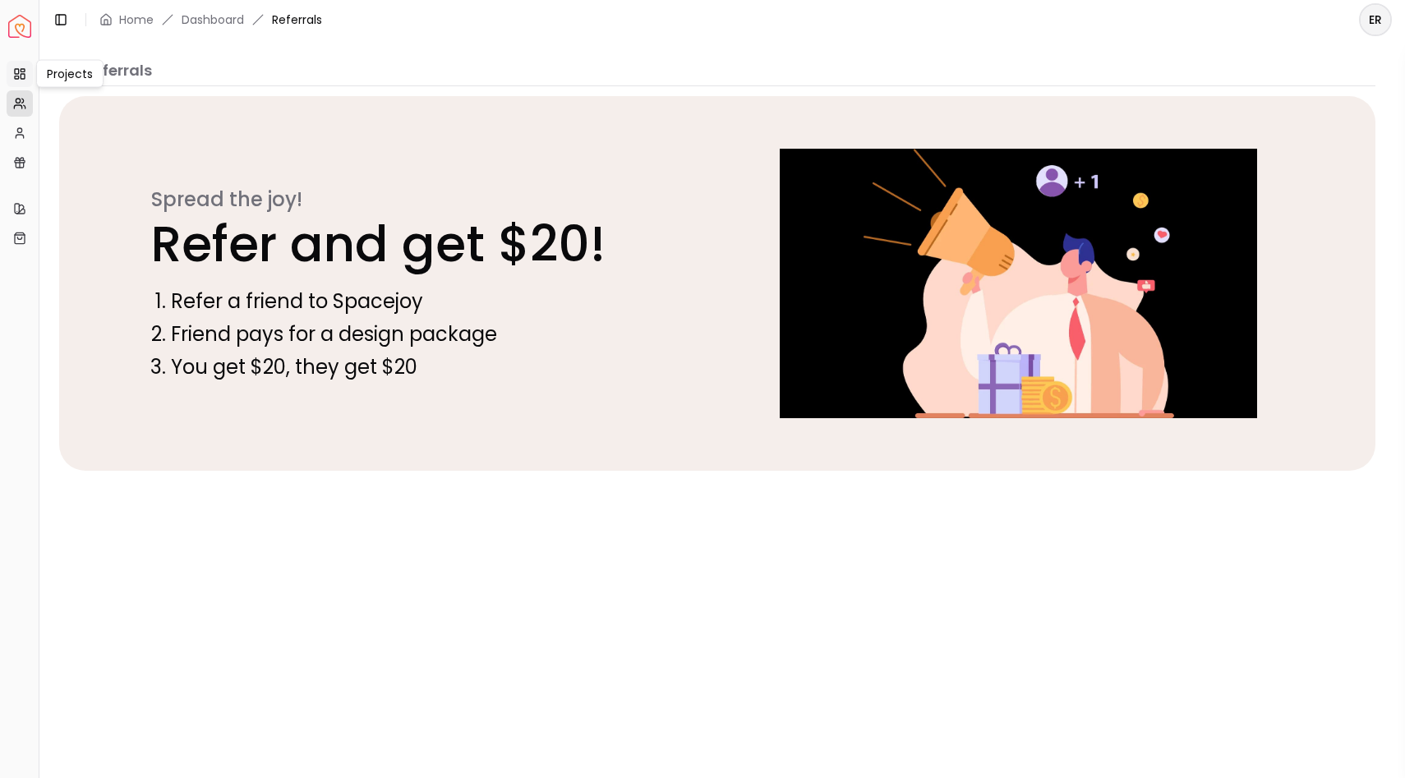
click at [16, 70] on icon at bounding box center [19, 73] width 13 height 13
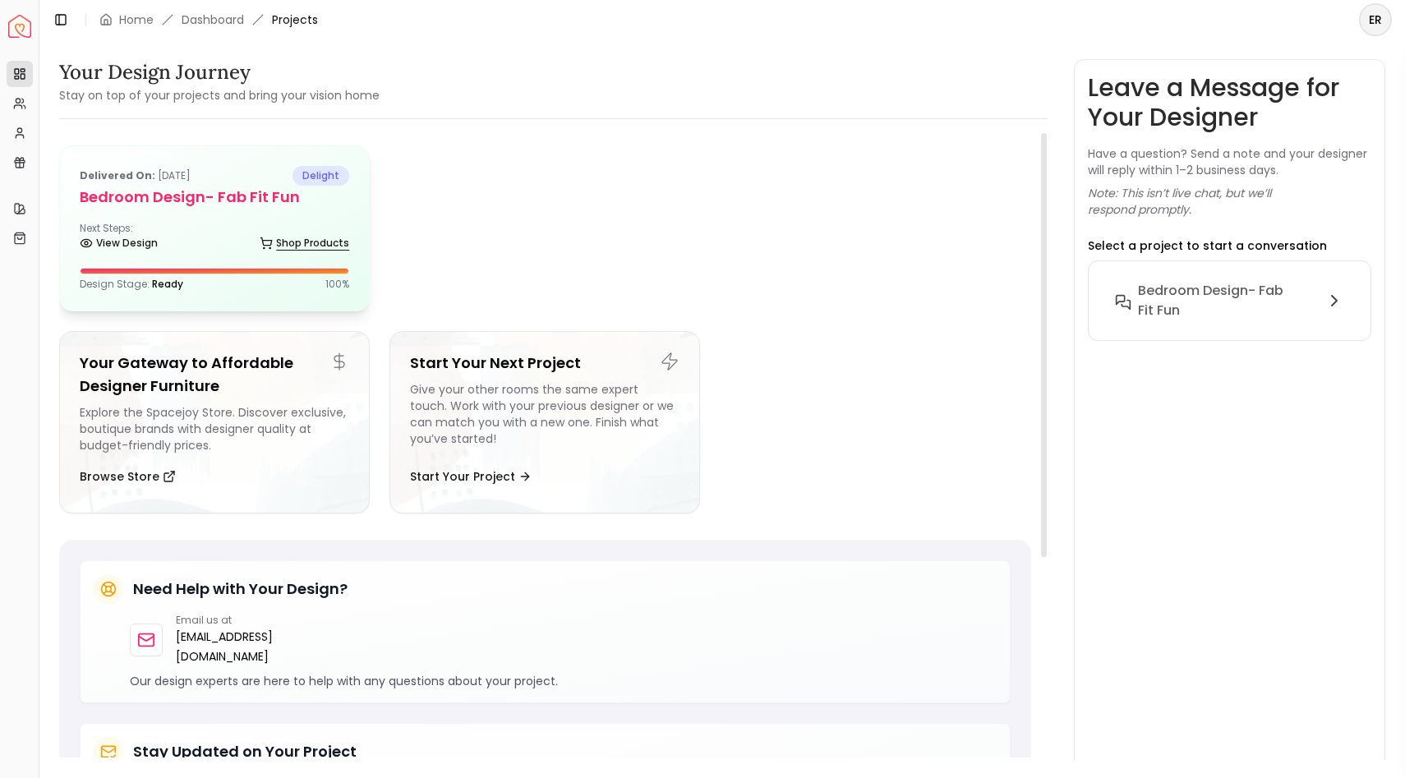
click at [300, 236] on link "Shop Products" at bounding box center [305, 243] width 90 height 23
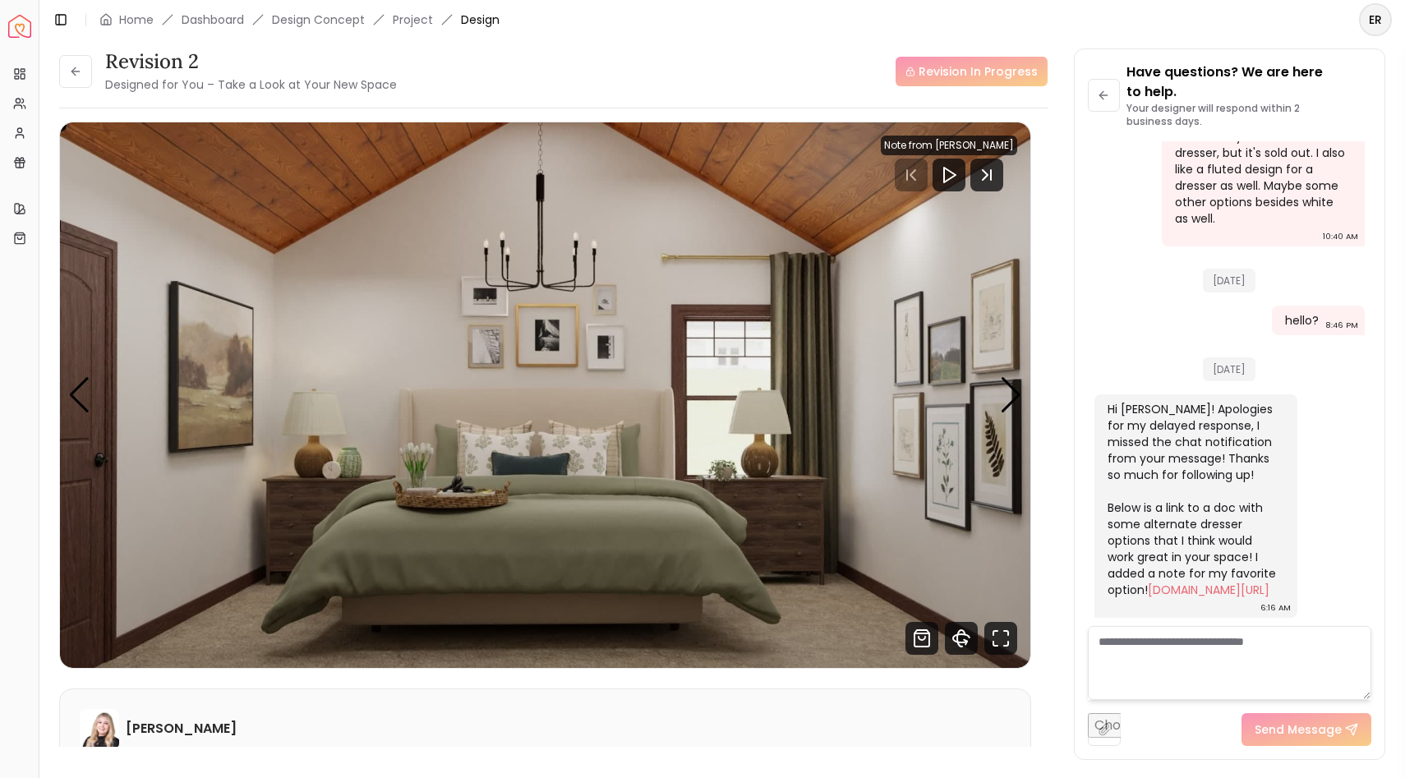
click at [221, 27] on li "Dashboard" at bounding box center [213, 20] width 62 height 16
click at [221, 24] on link "Dashboard" at bounding box center [213, 20] width 62 height 16
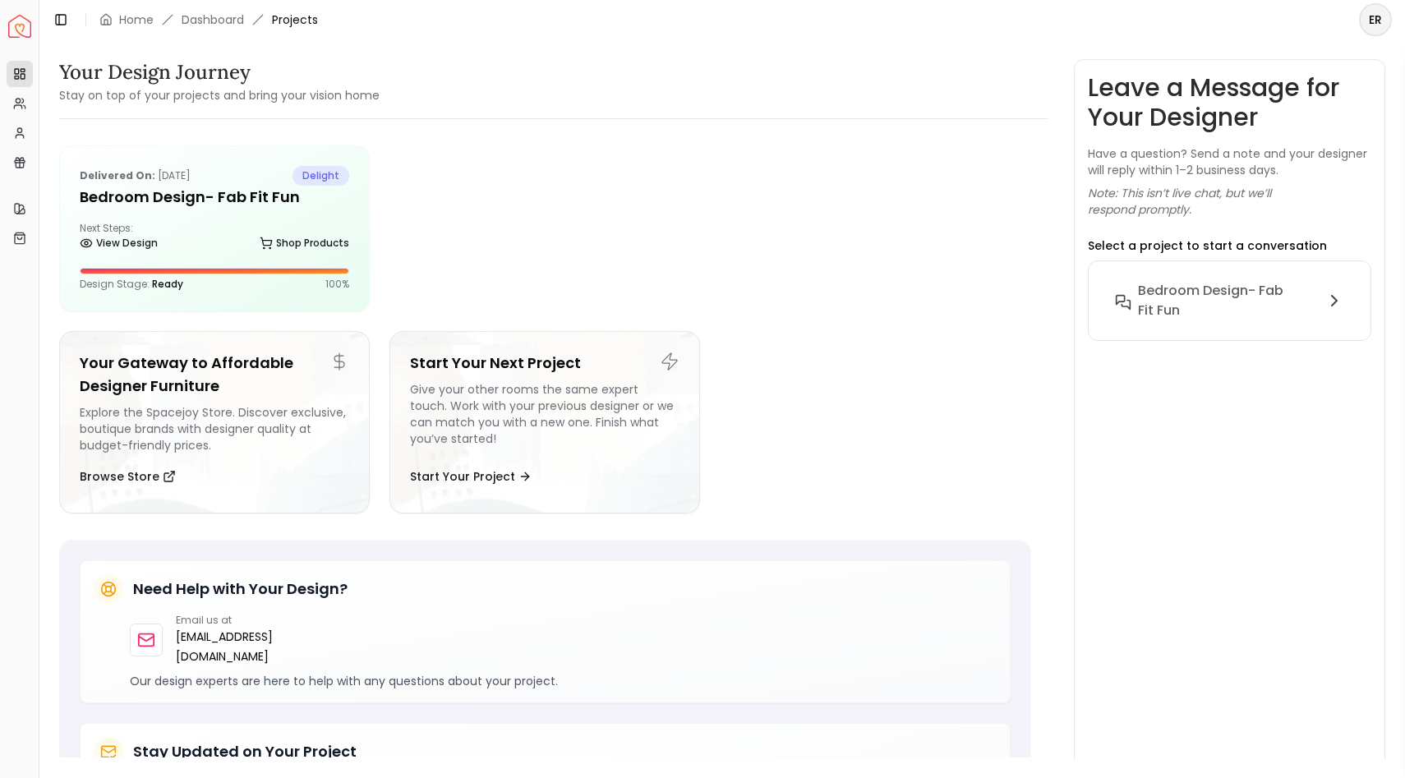
click at [267, 114] on div "Your Design Journey Stay on top of your projects and bring your vision home Del…" at bounding box center [553, 414] width 988 height 711
click at [280, 218] on div "Delivered on: [DATE] delight Bedroom Design- Fab Fit Fun Next Steps: View Desig…" at bounding box center [214, 228] width 309 height 164
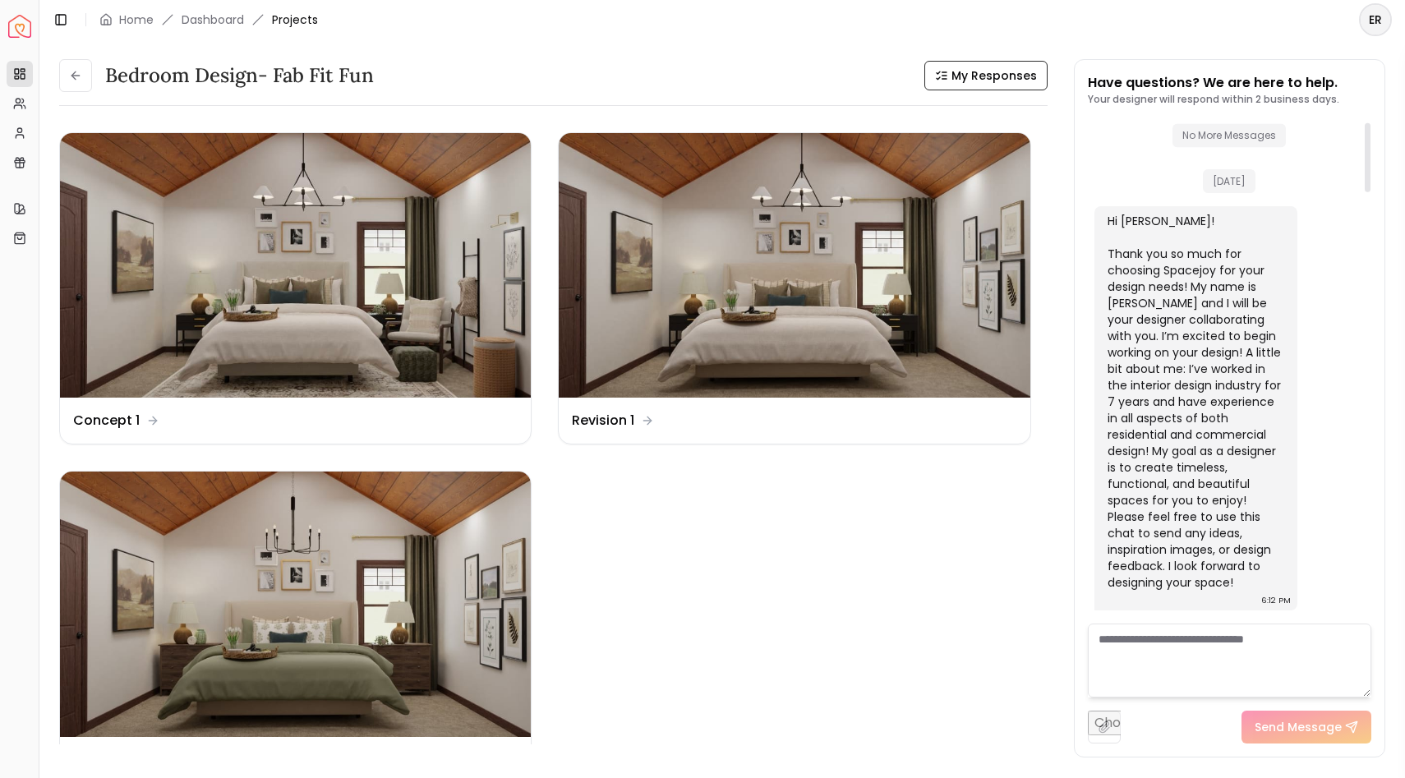
scroll to position [23, 0]
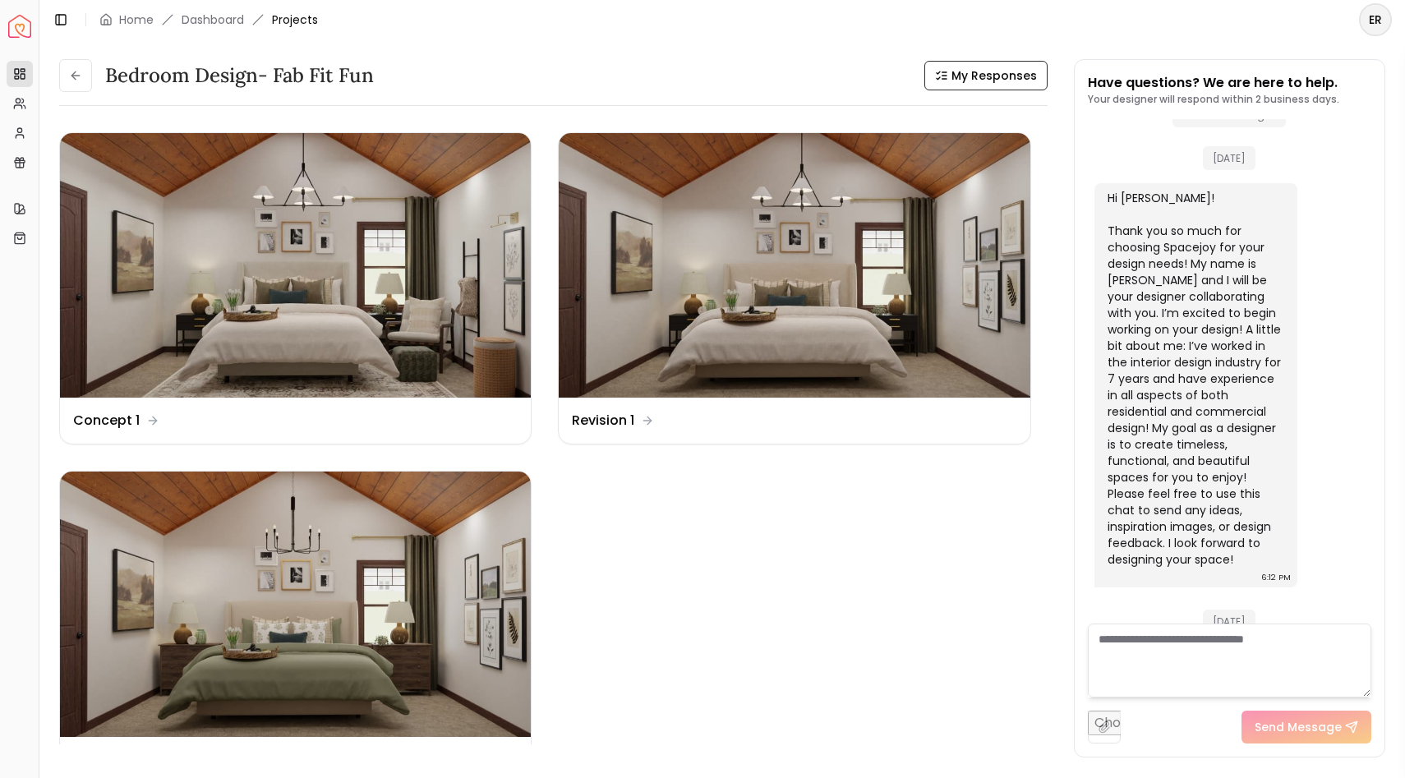
click at [232, 66] on h3 "Bedroom Design- Fab Fit Fun" at bounding box center [239, 75] width 269 height 26
click at [68, 91] on button at bounding box center [75, 75] width 33 height 33
